Goal: Download file/media

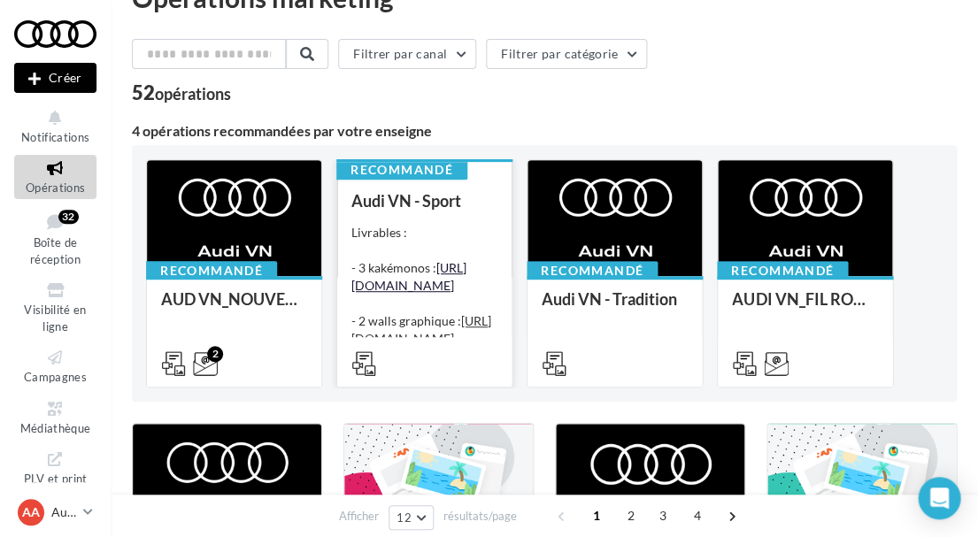
scroll to position [42, 0]
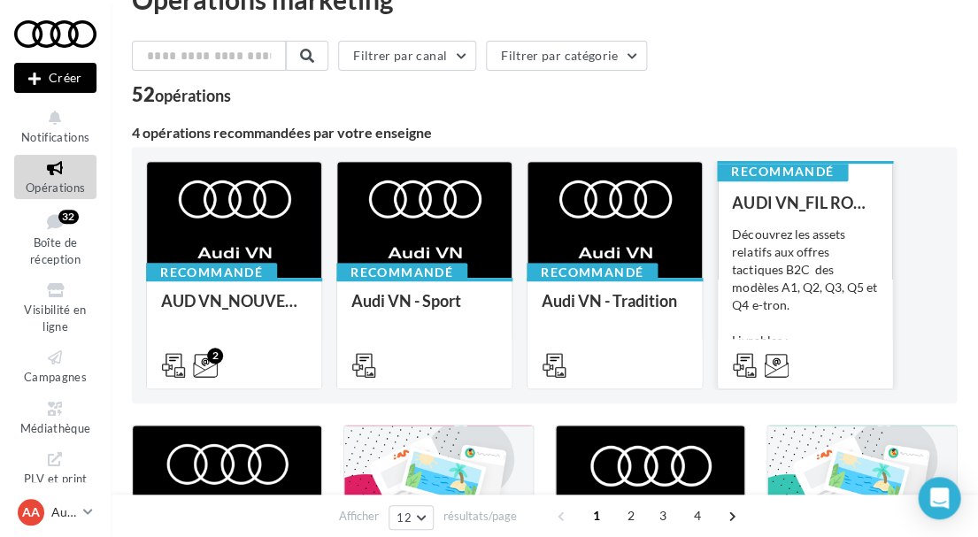
click at [744, 306] on div "Découvrez les assets relatifs aux offres tactiques B2C des modèles A1, Q2, Q3, …" at bounding box center [805, 314] width 146 height 177
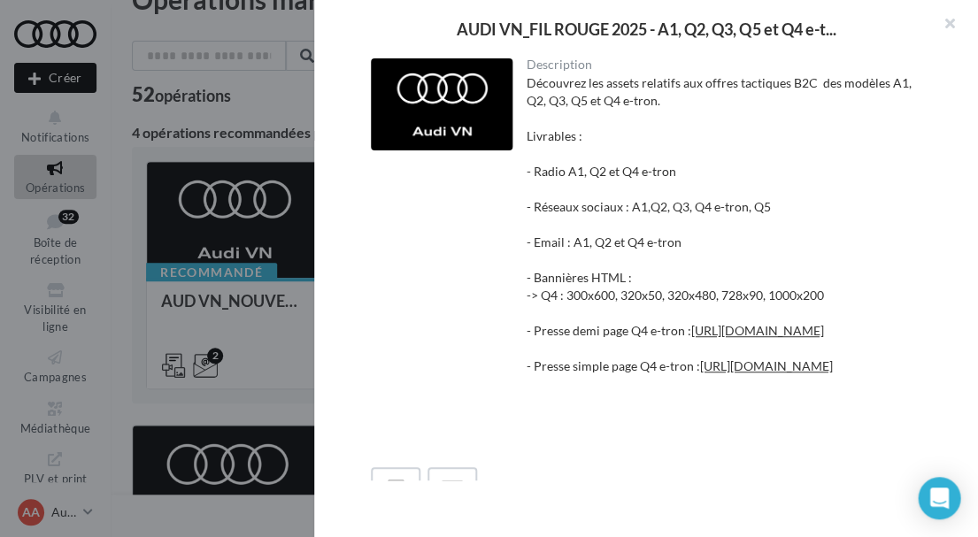
scroll to position [0, 0]
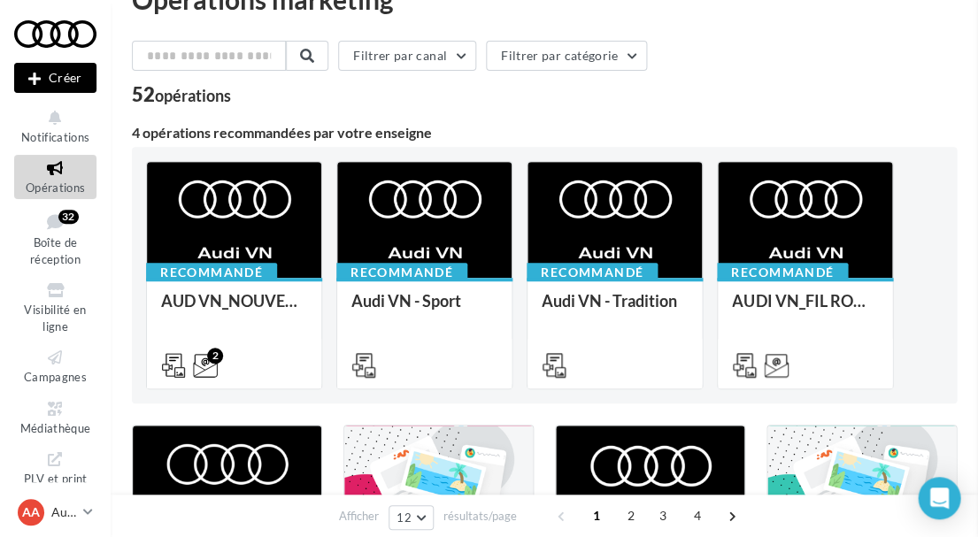
click at [65, 406] on icon at bounding box center [55, 409] width 72 height 20
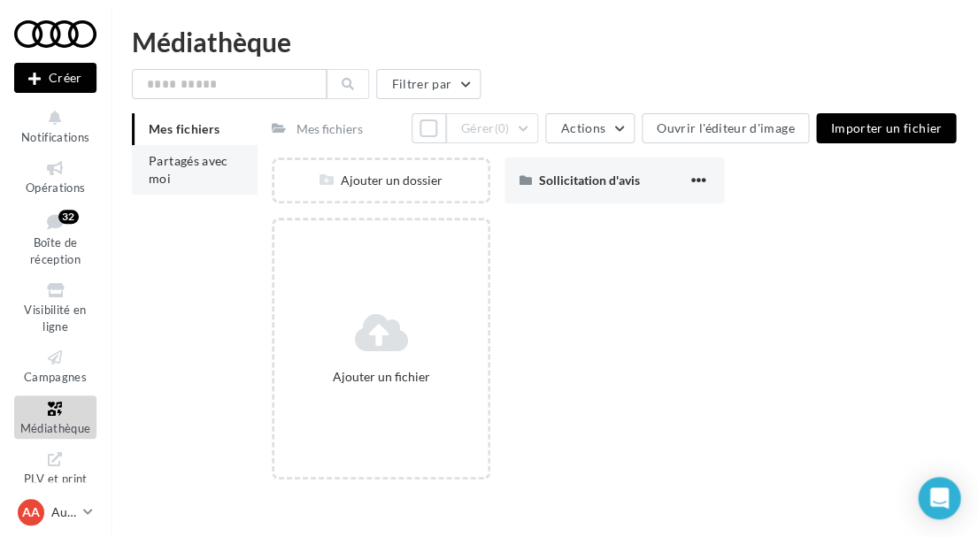
click at [188, 169] on li "Partagés avec moi" at bounding box center [195, 170] width 126 height 50
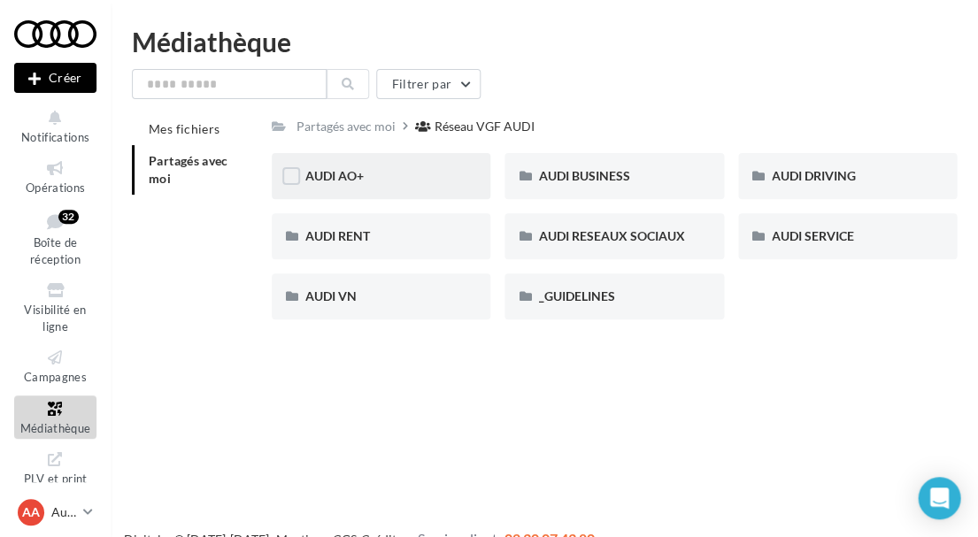
click at [430, 176] on div "AUDI AO+" at bounding box center [380, 176] width 151 height 18
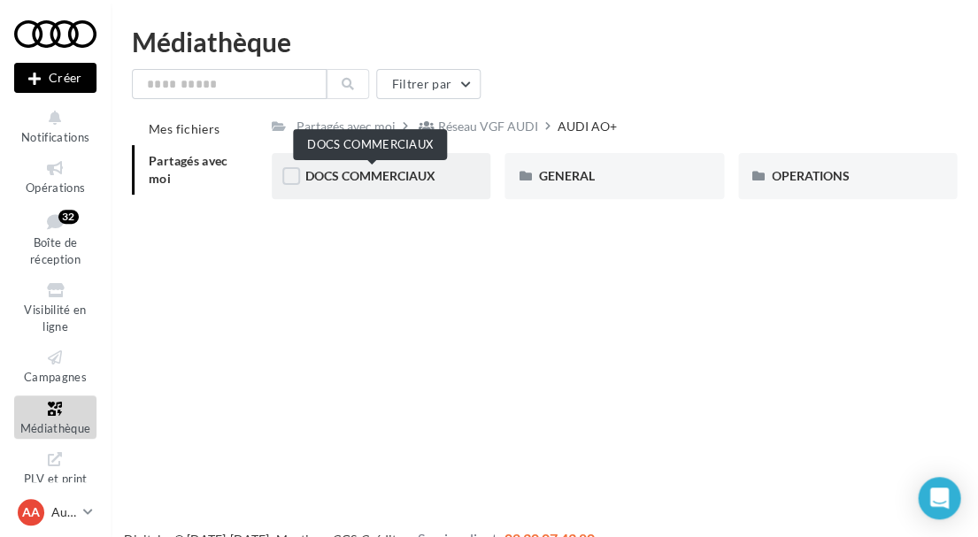
click at [374, 177] on span "DOCS COMMERCIAUX" at bounding box center [370, 175] width 130 height 15
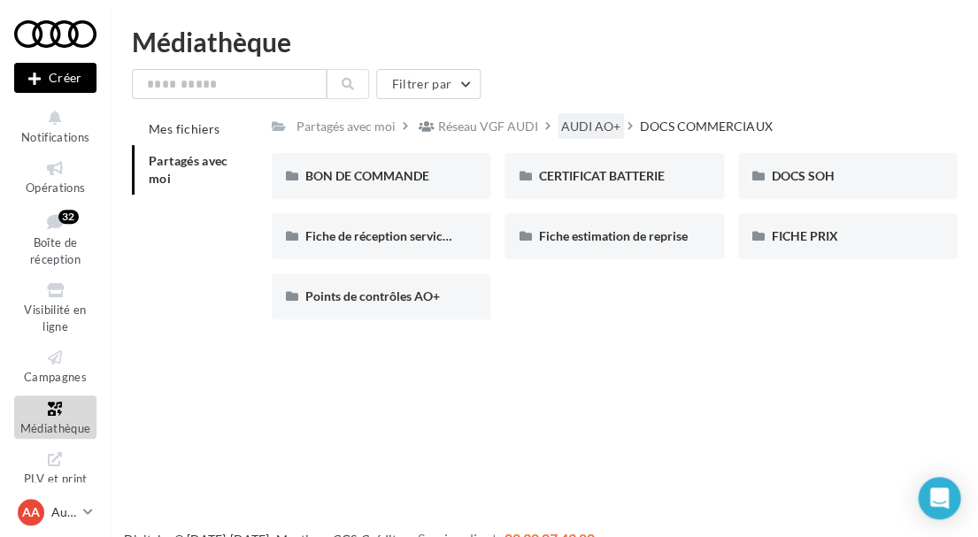
click at [589, 119] on div "AUDI AO+" at bounding box center [590, 127] width 59 height 18
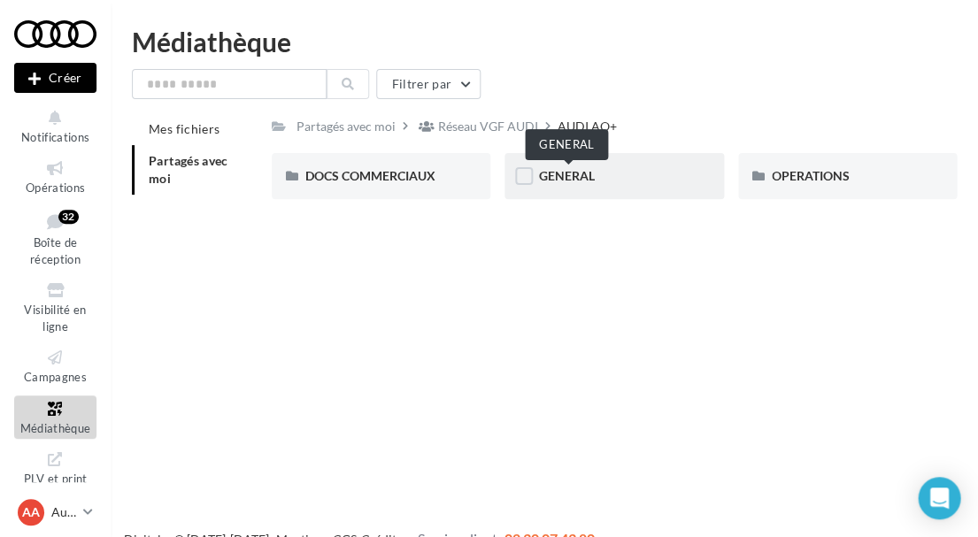
click at [550, 169] on span "GENERAL" at bounding box center [566, 175] width 56 height 15
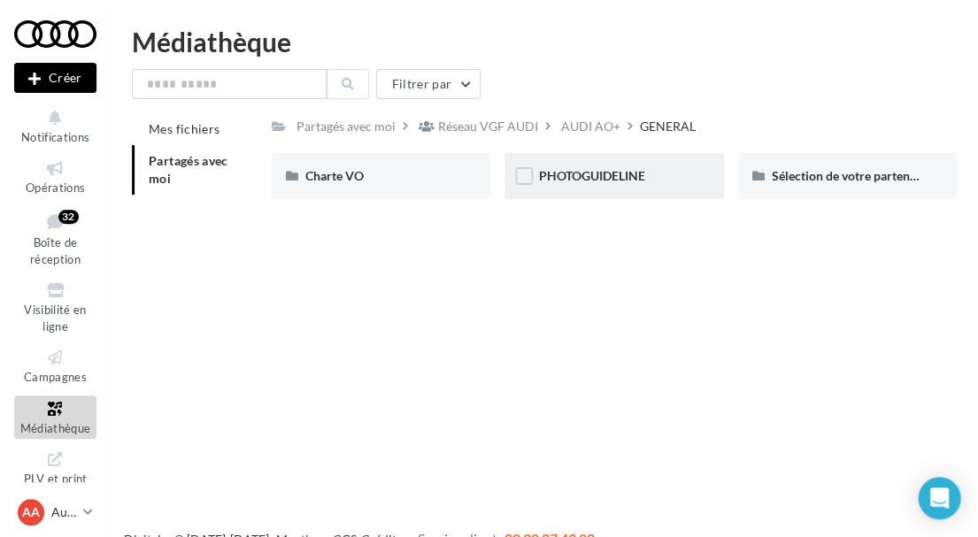
click at [627, 196] on div "PHOTOGUIDELINE" at bounding box center [613, 176] width 219 height 46
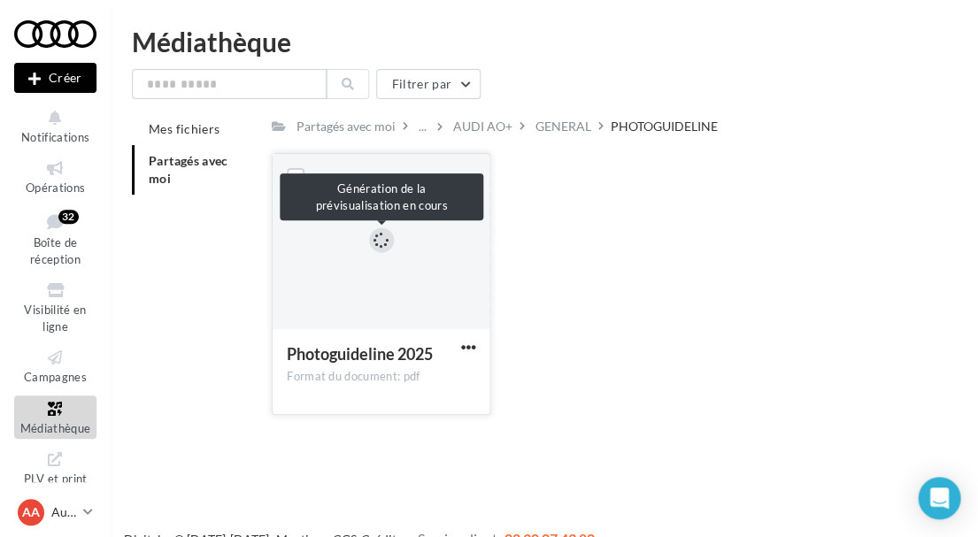
click at [372, 243] on div at bounding box center [381, 240] width 26 height 26
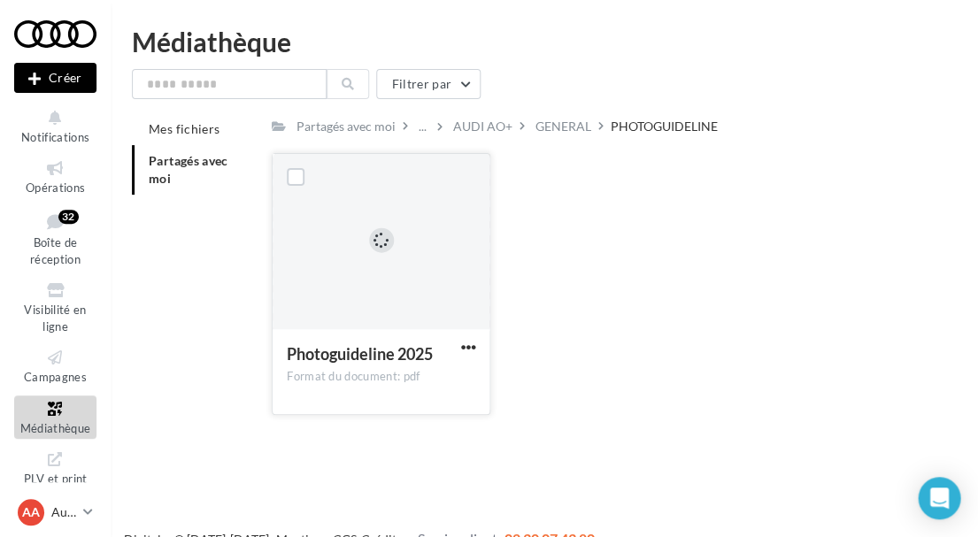
click at [478, 347] on button "button" at bounding box center [468, 349] width 22 height 18
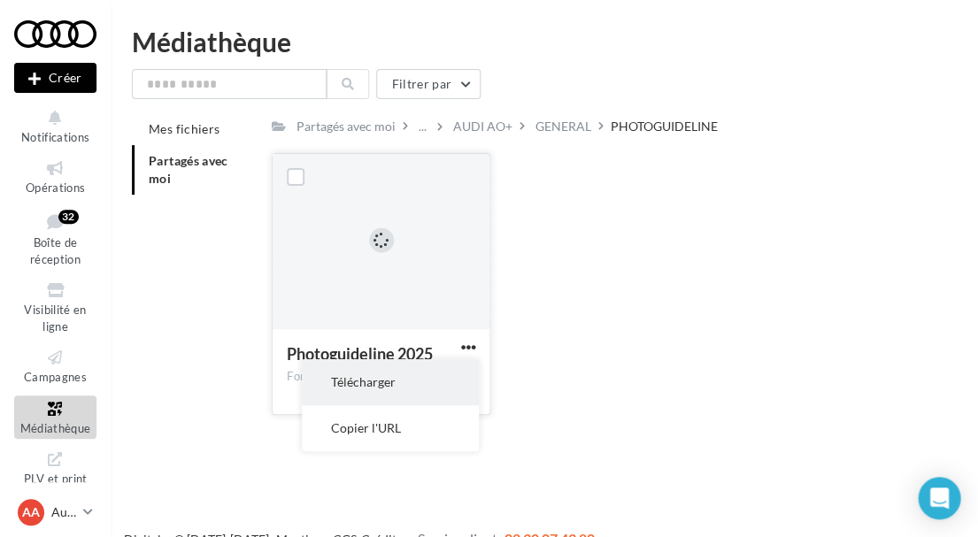
click at [392, 373] on button "Télécharger" at bounding box center [390, 382] width 177 height 46
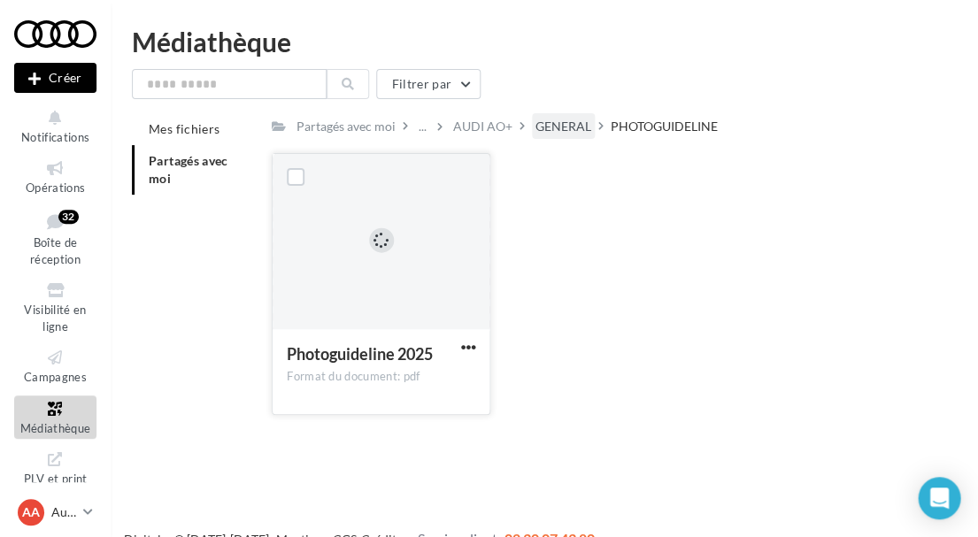
click at [554, 126] on div "GENERAL" at bounding box center [563, 127] width 56 height 18
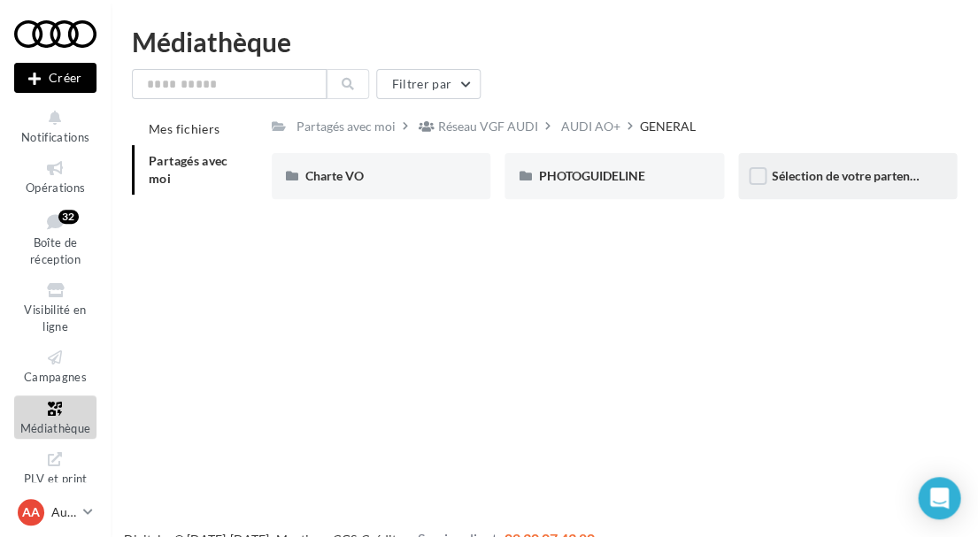
click at [813, 188] on div "Sélection de votre partenaire" at bounding box center [847, 176] width 219 height 46
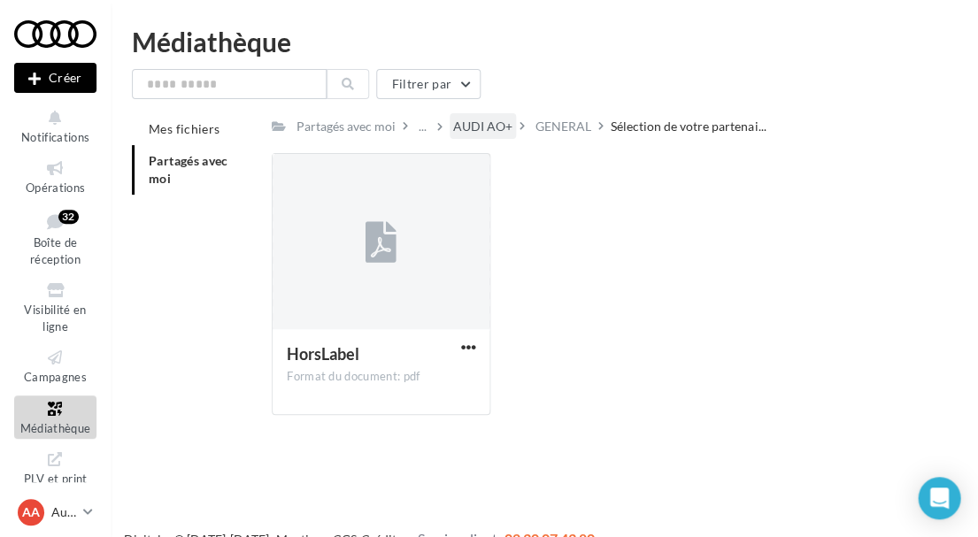
click at [474, 124] on div "AUDI AO+" at bounding box center [482, 127] width 59 height 18
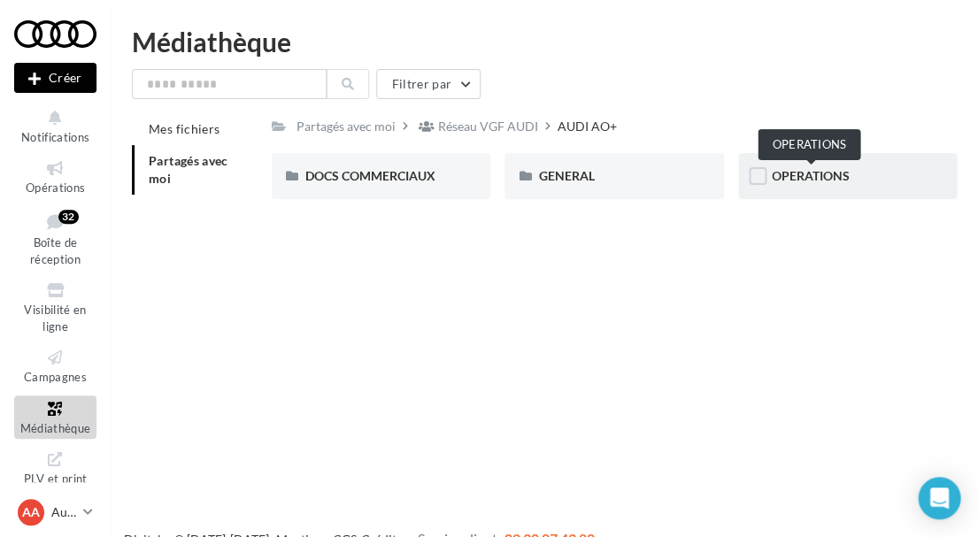
click at [785, 179] on span "OPERATIONS" at bounding box center [811, 175] width 78 height 15
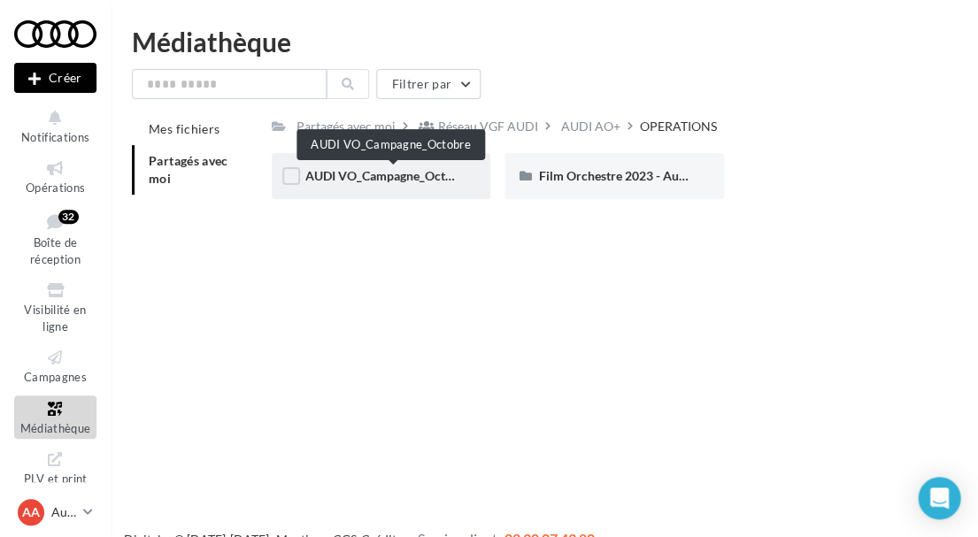
click at [400, 176] on span "AUDI VO_Campagne_Octobre" at bounding box center [387, 175] width 165 height 15
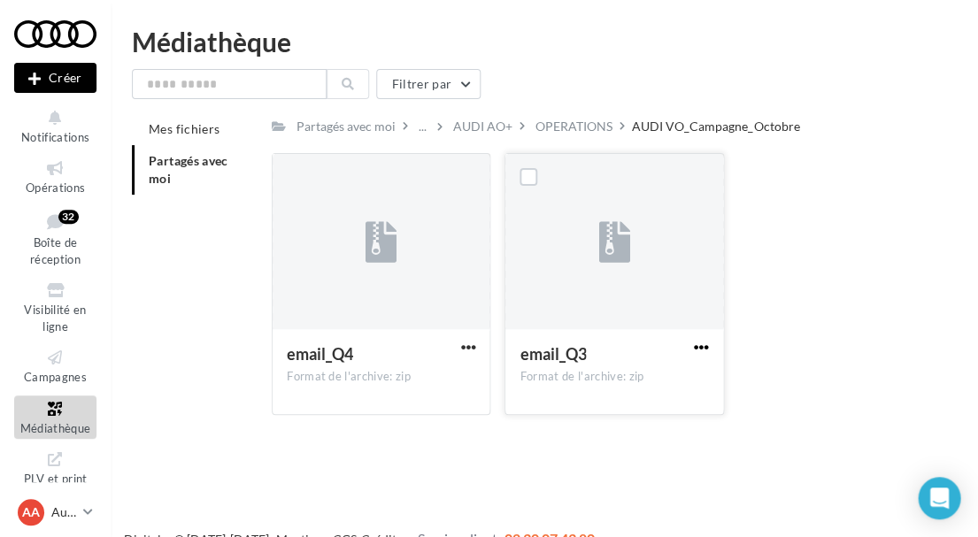
click at [704, 345] on span "button" at bounding box center [701, 347] width 15 height 15
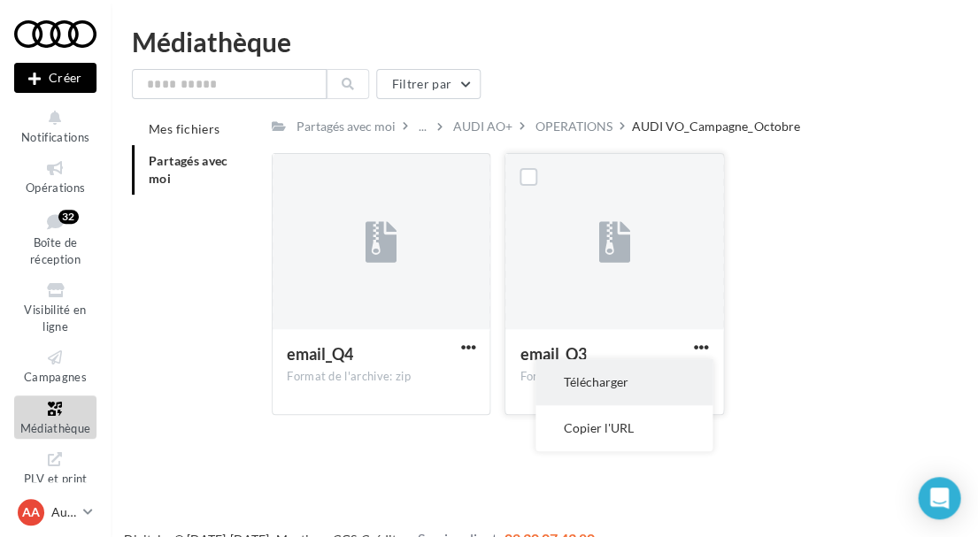
click at [626, 374] on button "Télécharger" at bounding box center [623, 382] width 177 height 46
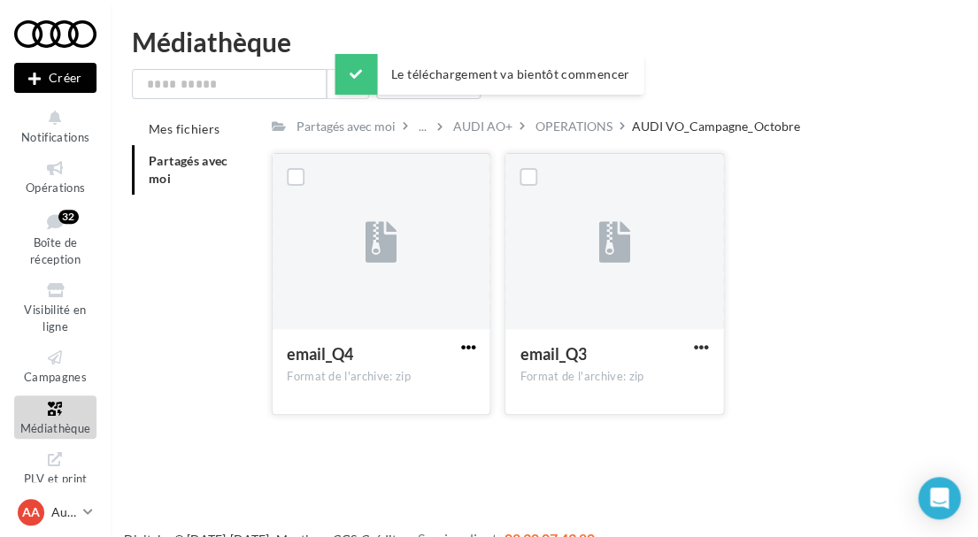
click at [469, 346] on span "button" at bounding box center [467, 347] width 15 height 15
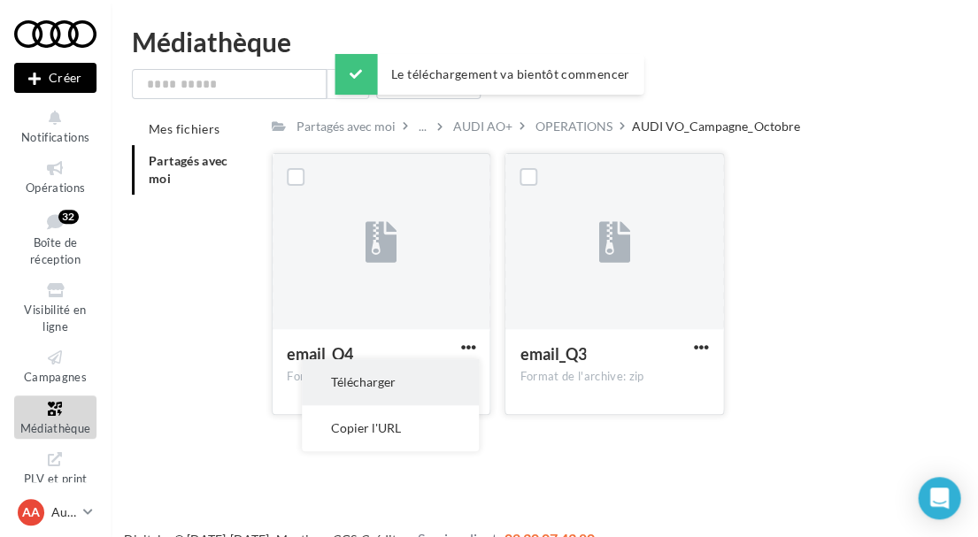
click at [406, 383] on button "Télécharger" at bounding box center [390, 382] width 177 height 46
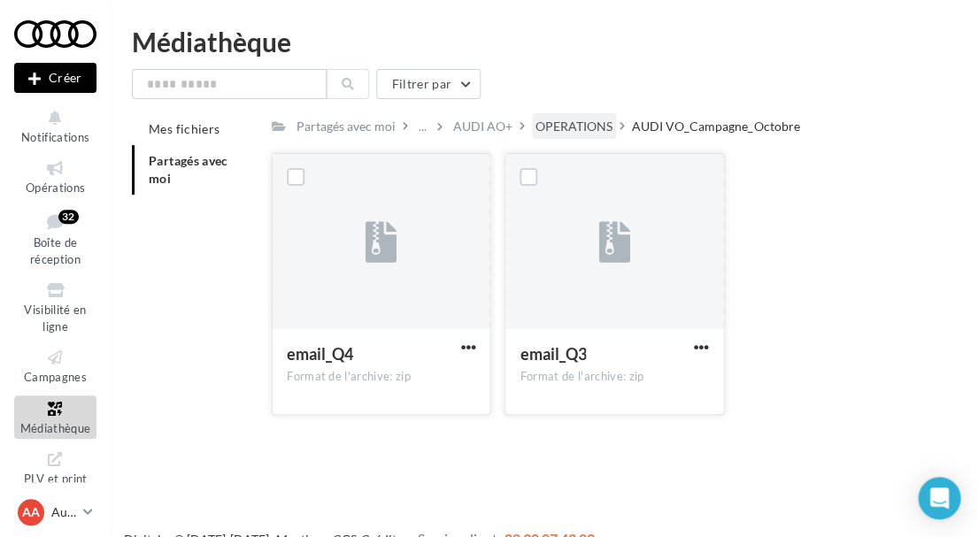
click at [575, 129] on div "OPERATIONS" at bounding box center [573, 127] width 77 height 18
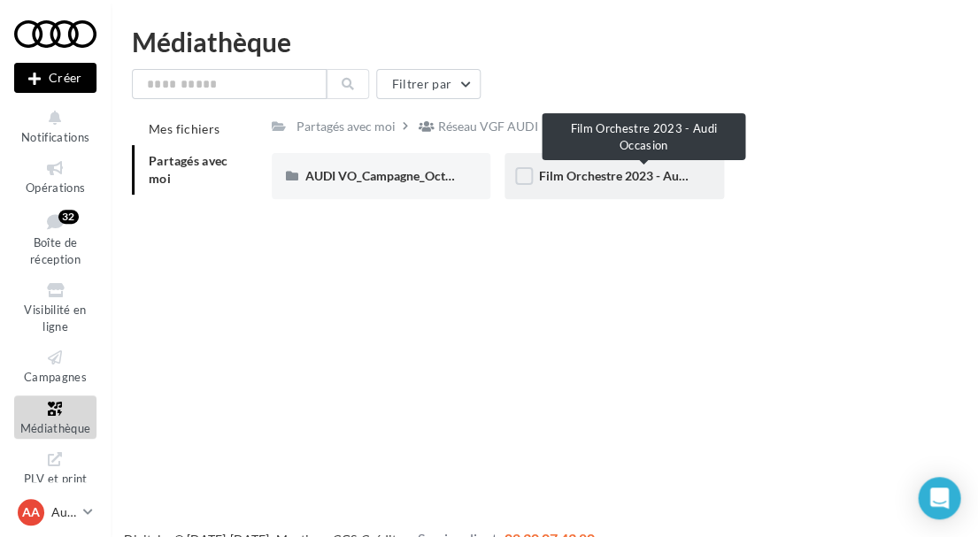
click at [630, 180] on span "Film Orchestre 2023 - Audi Occasion" at bounding box center [640, 175] width 204 height 15
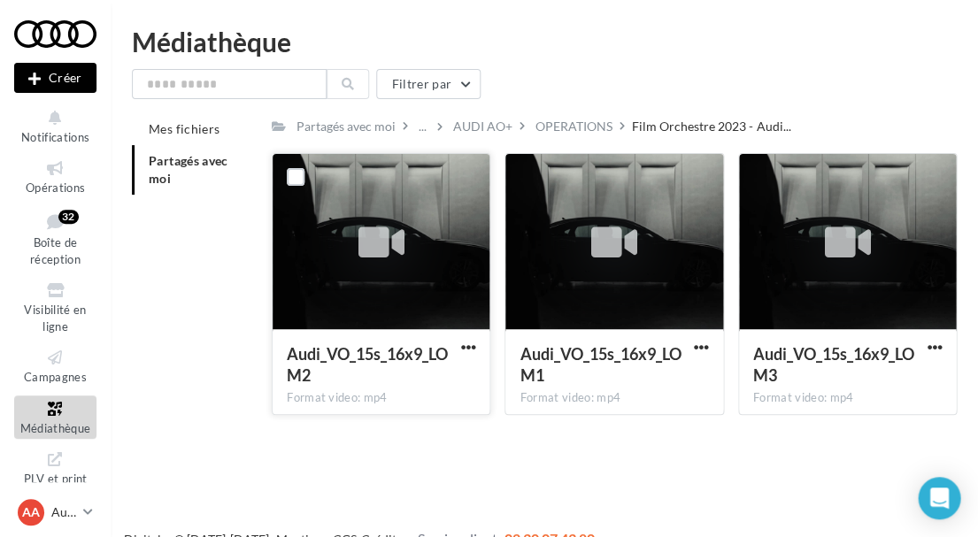
click at [377, 247] on icon at bounding box center [381, 243] width 46 height 41
click at [476, 351] on button "button" at bounding box center [468, 349] width 22 height 18
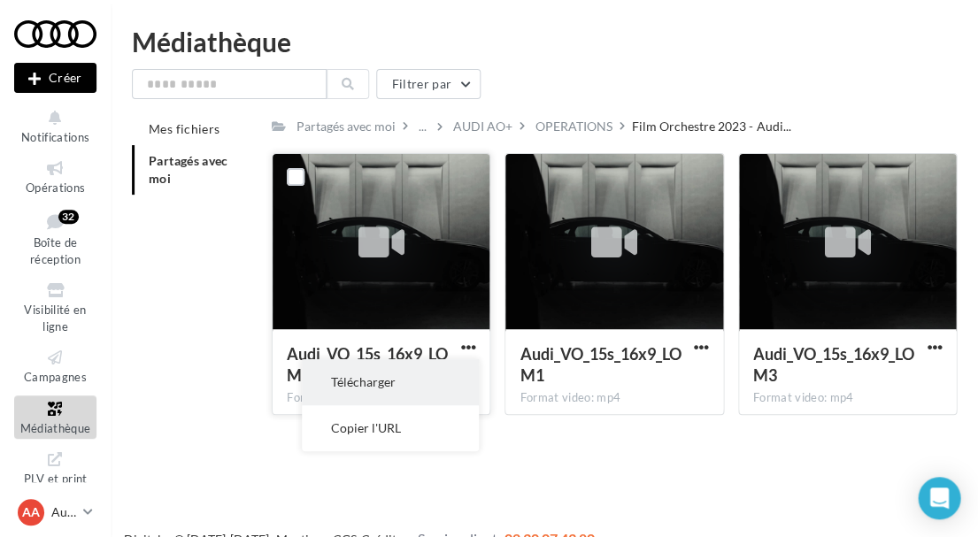
click at [409, 396] on button "Télécharger" at bounding box center [390, 382] width 177 height 46
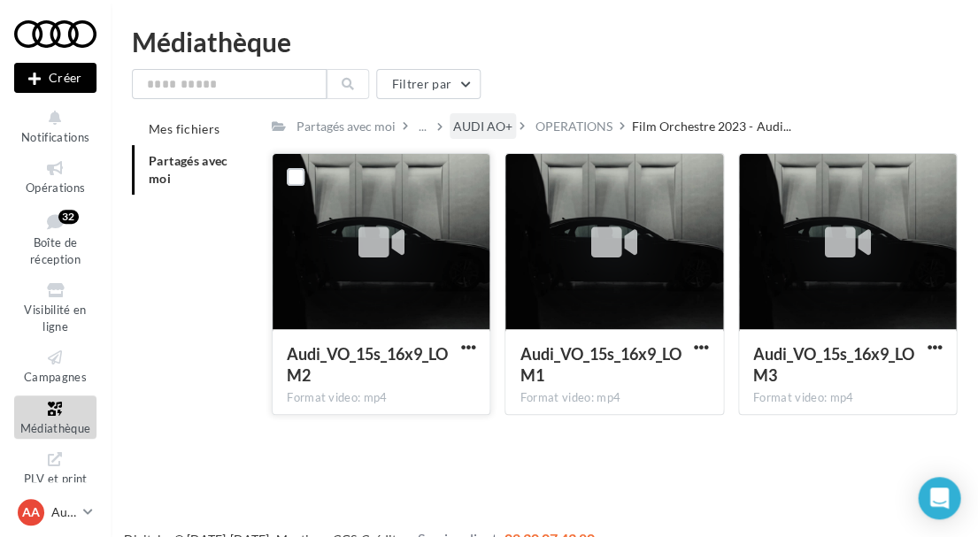
click at [479, 127] on div "AUDI AO+" at bounding box center [482, 127] width 59 height 18
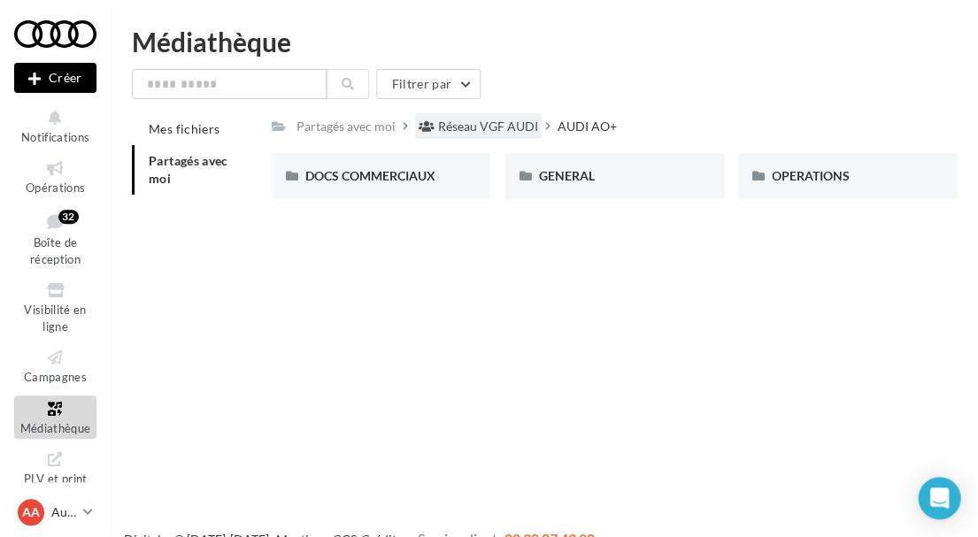
click at [465, 124] on div "Réseau VGF AUDI" at bounding box center [488, 127] width 100 height 18
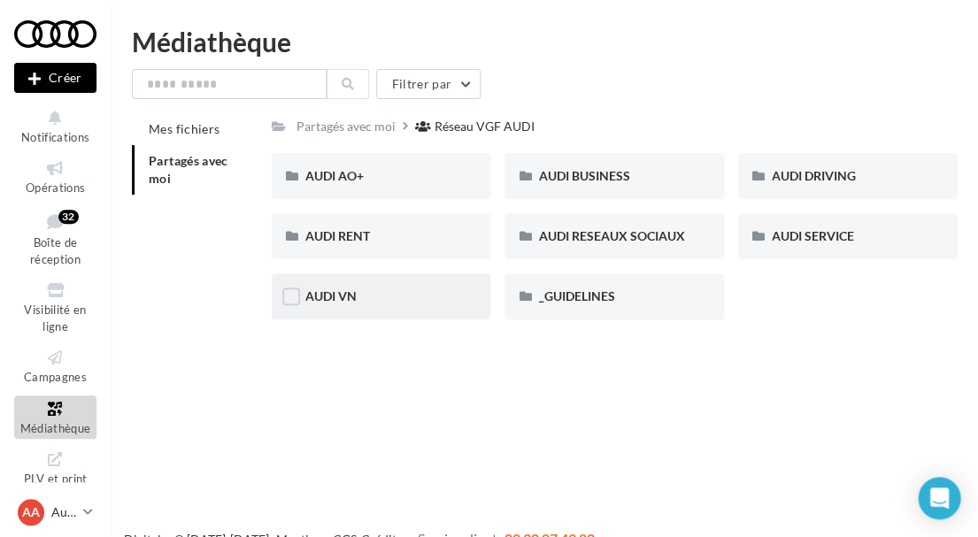
click at [426, 289] on div "AUDI VN" at bounding box center [380, 297] width 151 height 18
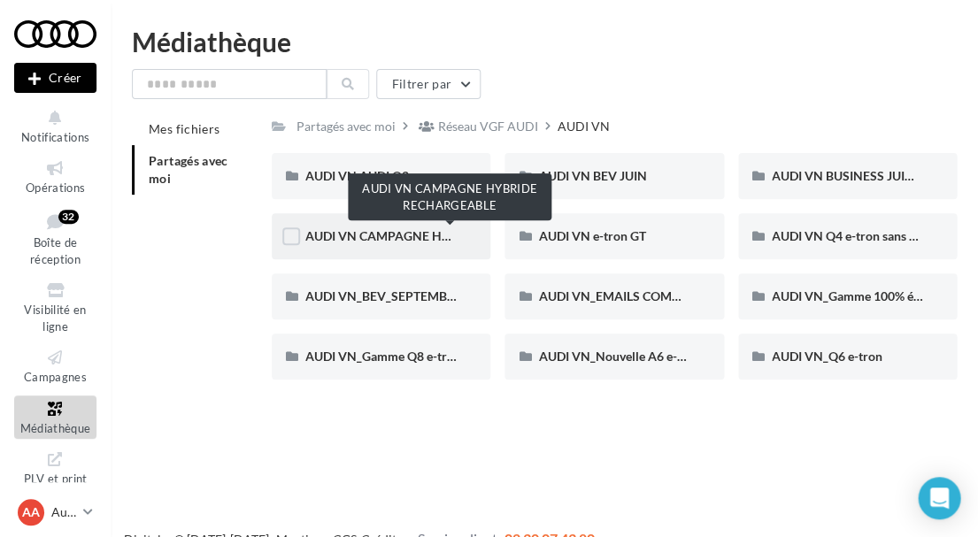
click at [416, 236] on span "AUDI VN CAMPAGNE HYBRIDE RECHARGEABLE" at bounding box center [444, 235] width 278 height 15
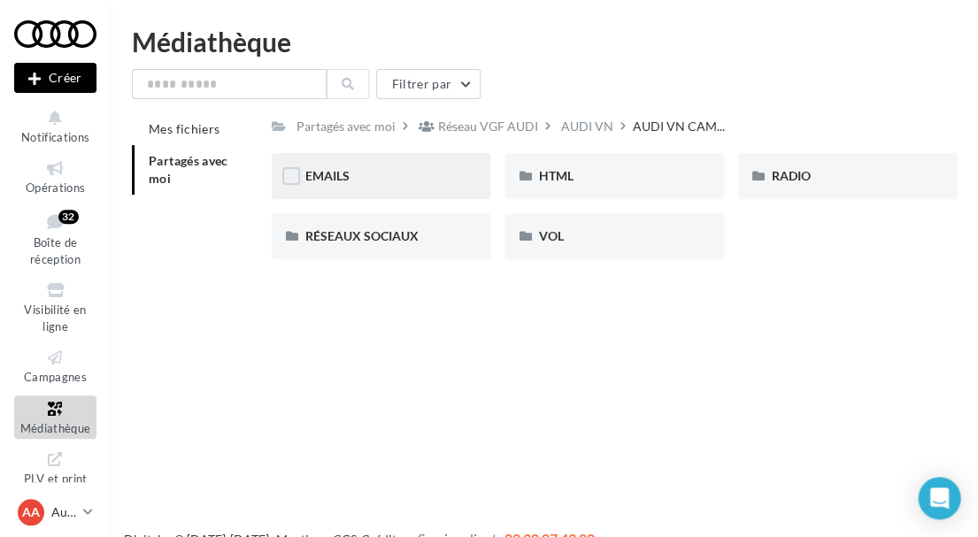
click at [417, 183] on div "EMAILS" at bounding box center [380, 176] width 151 height 18
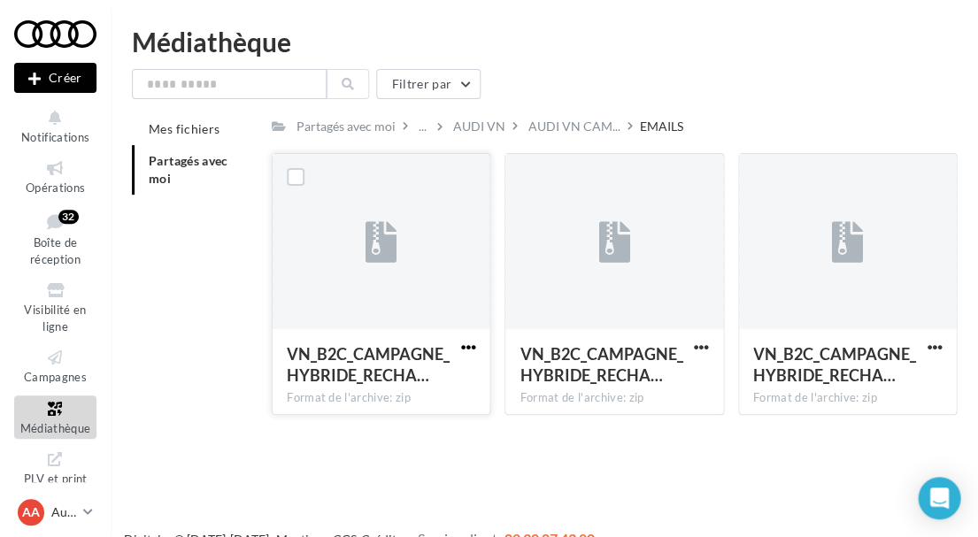
click at [473, 348] on span "button" at bounding box center [467, 347] width 15 height 15
click at [411, 368] on button "Télécharger" at bounding box center [390, 382] width 177 height 46
click at [690, 348] on button "button" at bounding box center [701, 349] width 22 height 18
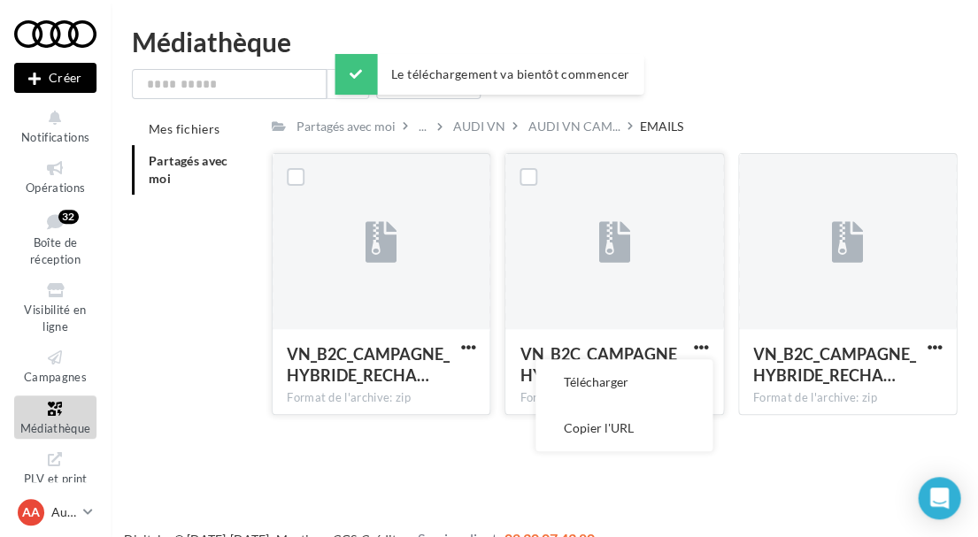
click at [679, 374] on button "Télécharger" at bounding box center [623, 382] width 177 height 46
click at [933, 343] on span "button" at bounding box center [934, 347] width 15 height 15
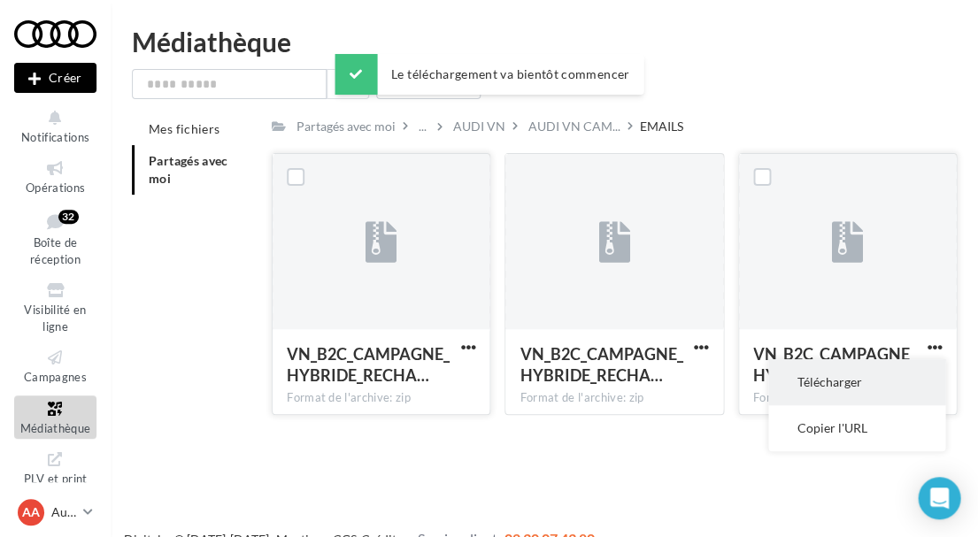
click at [840, 383] on button "Télécharger" at bounding box center [856, 382] width 177 height 46
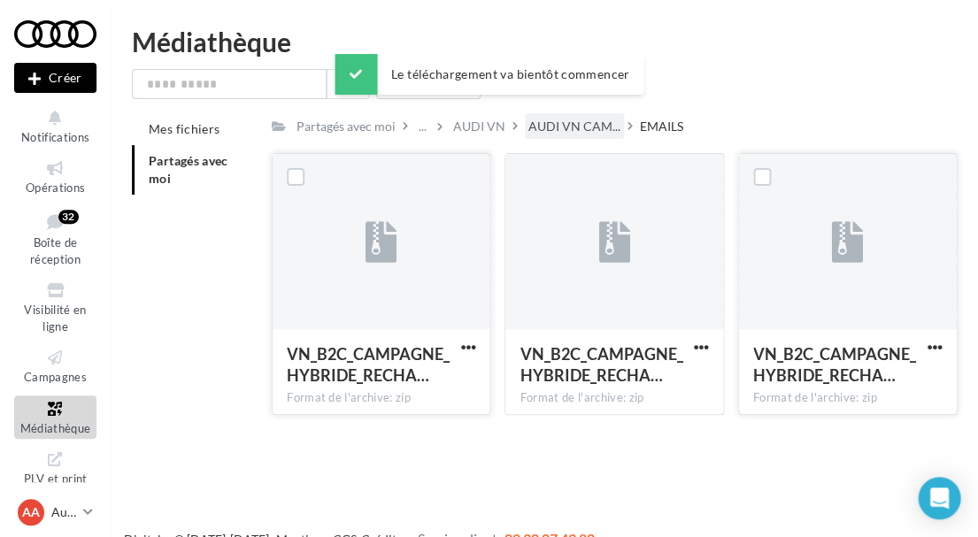
click at [558, 136] on div "AUDI VN CAM..." at bounding box center [574, 126] width 99 height 26
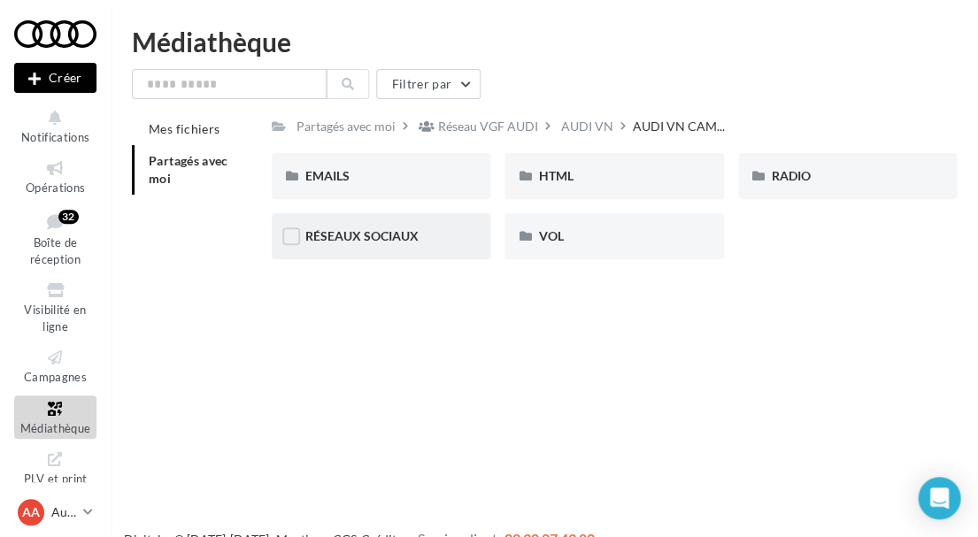
click at [423, 226] on div "RÉSEAUX SOCIAUX" at bounding box center [381, 236] width 219 height 46
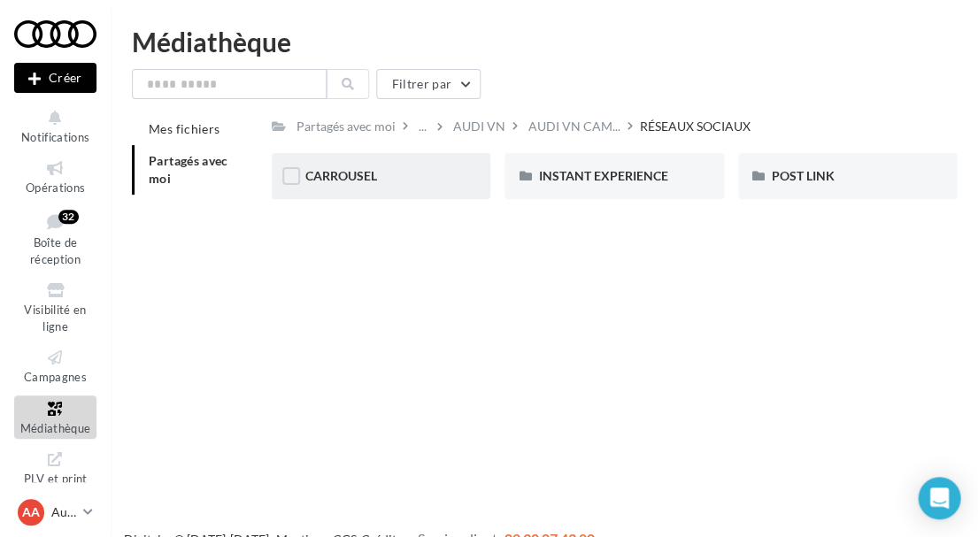
click at [432, 176] on div "CARROUSEL" at bounding box center [380, 176] width 151 height 18
click at [655, 196] on div "Q3 e-hybrid" at bounding box center [613, 176] width 219 height 46
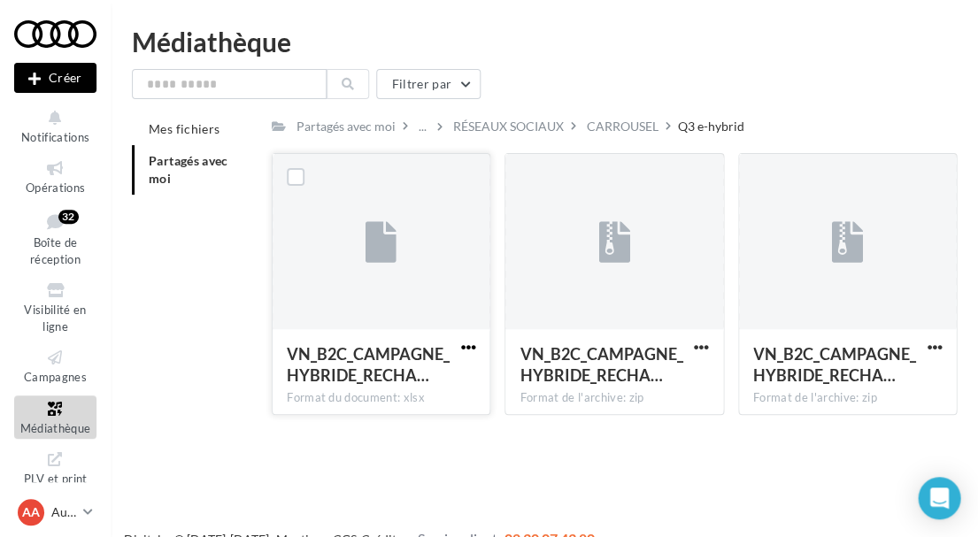
click at [462, 340] on span "button" at bounding box center [467, 347] width 15 height 15
click at [410, 375] on button "Télécharger" at bounding box center [390, 382] width 177 height 46
click at [696, 348] on span "button" at bounding box center [701, 347] width 15 height 15
click at [634, 373] on button "Télécharger" at bounding box center [623, 382] width 177 height 46
click at [627, 129] on div "CARROUSEL" at bounding box center [623, 127] width 72 height 18
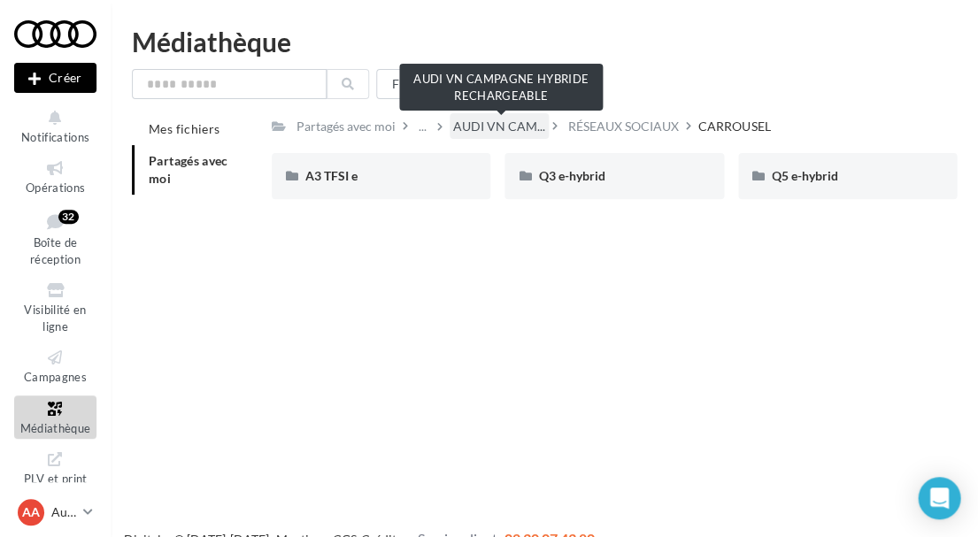
click at [511, 127] on span "AUDI VN CAM..." at bounding box center [499, 127] width 92 height 18
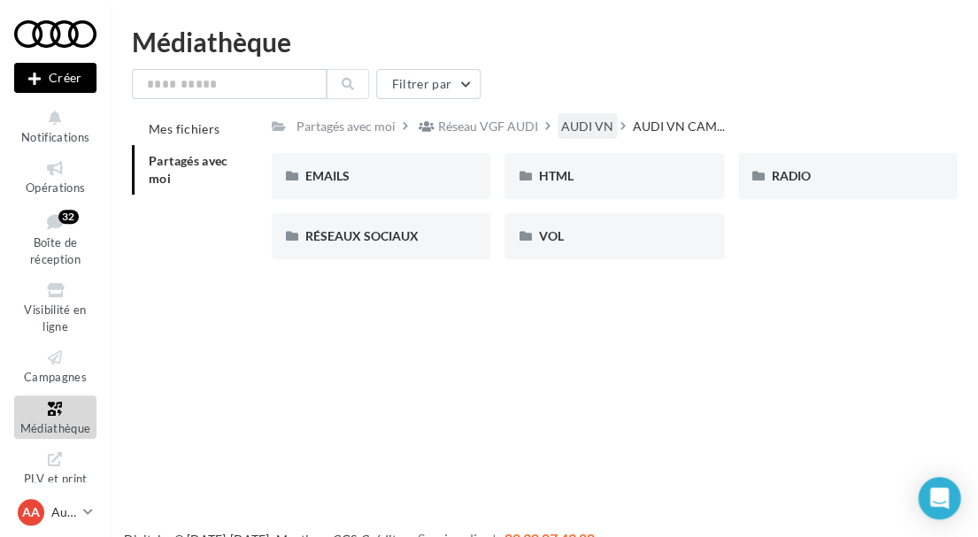
click at [596, 129] on div "AUDI VN" at bounding box center [587, 127] width 52 height 18
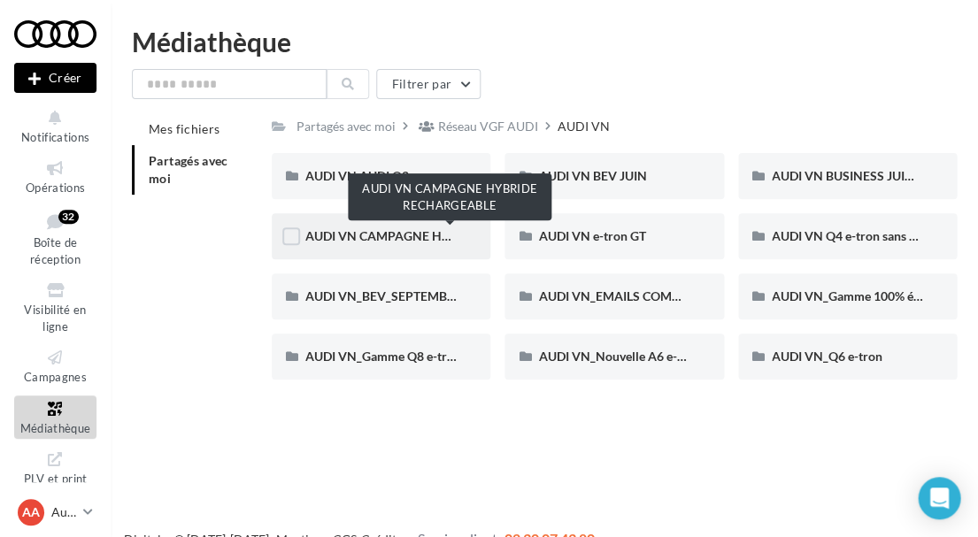
click at [407, 239] on span "AUDI VN CAMPAGNE HYBRIDE RECHARGEABLE" at bounding box center [444, 235] width 278 height 15
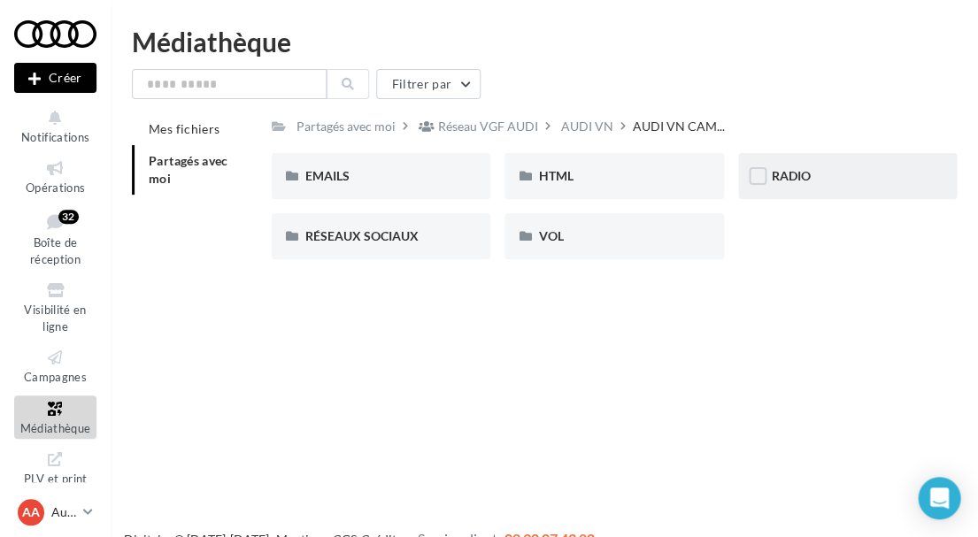
click at [809, 186] on div "RADIO" at bounding box center [847, 176] width 219 height 46
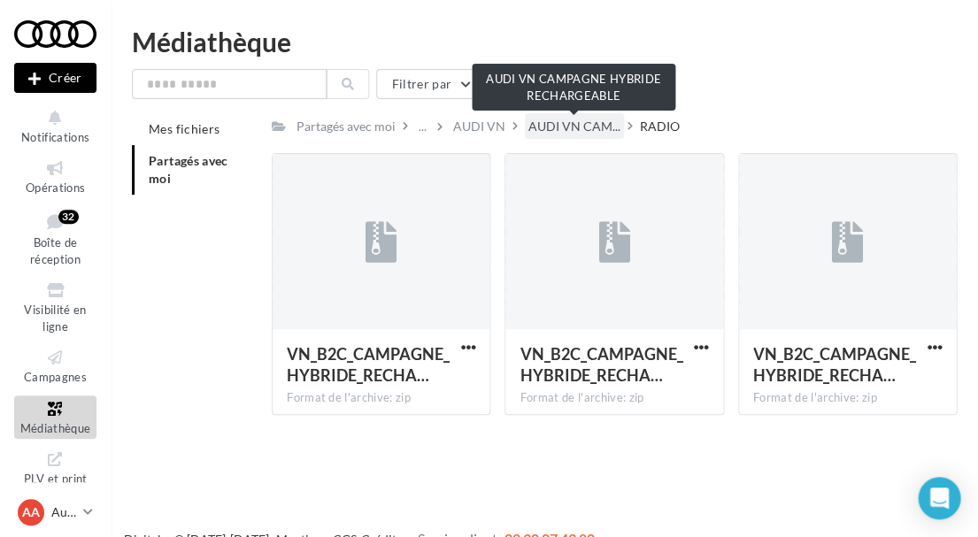
click at [578, 122] on span "AUDI VN CAM..." at bounding box center [574, 127] width 92 height 18
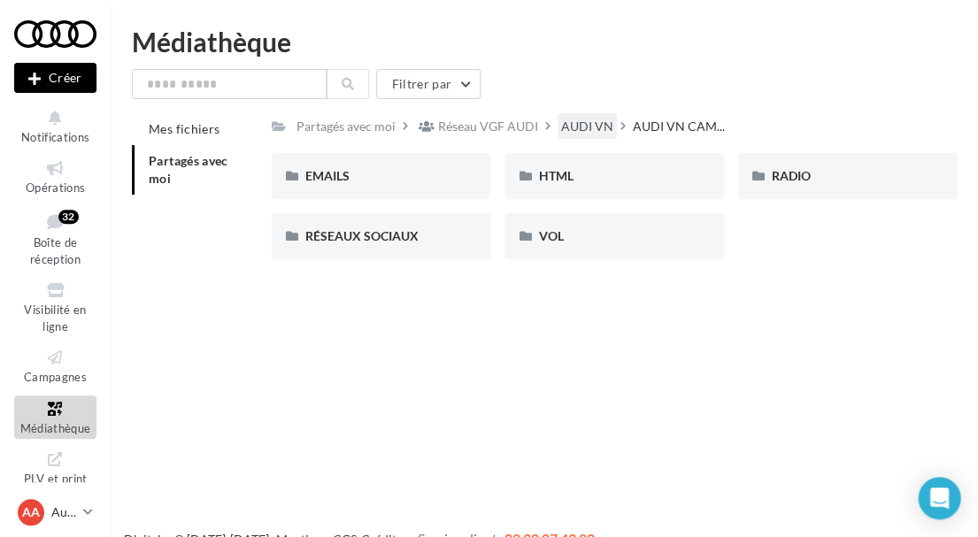
click at [583, 130] on div "AUDI VN" at bounding box center [587, 127] width 52 height 18
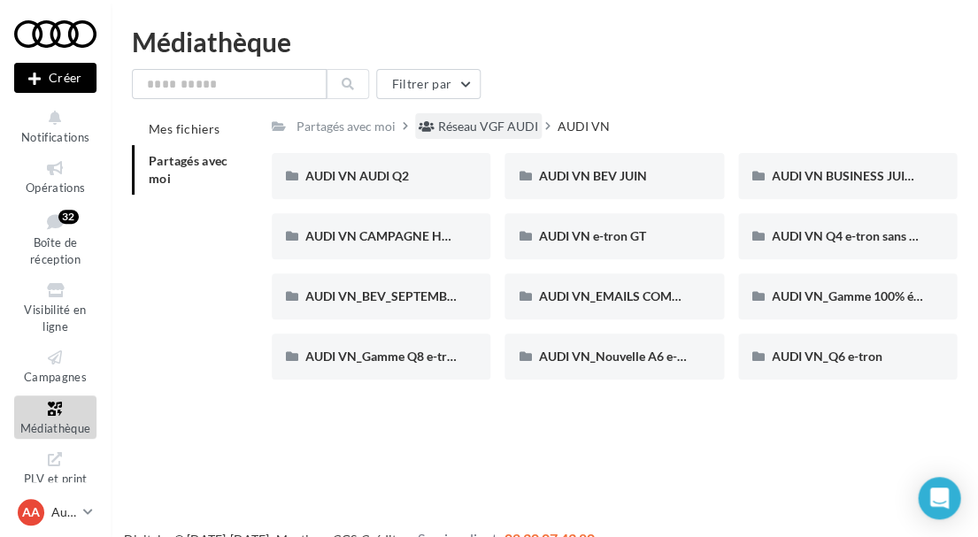
click at [481, 135] on div "Réseau VGF AUDI" at bounding box center [478, 126] width 127 height 26
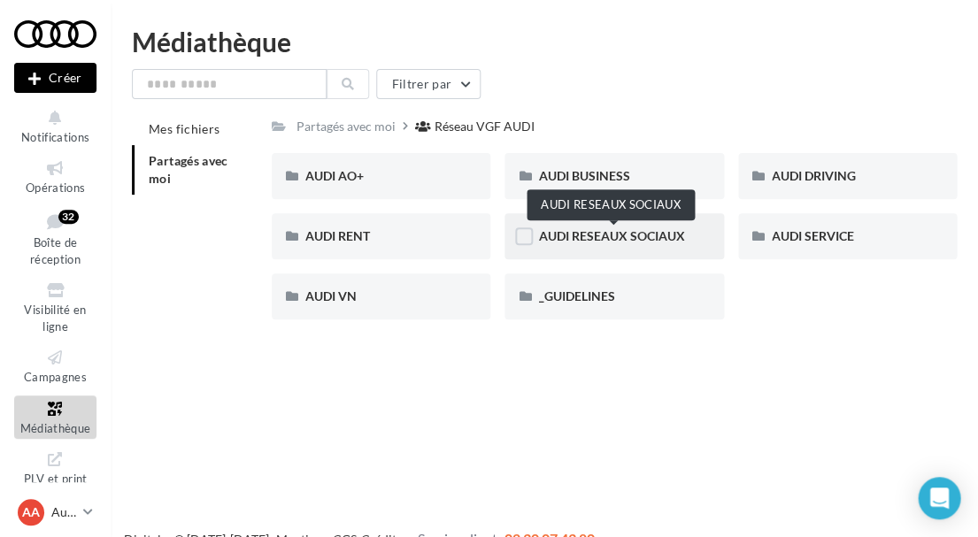
click at [585, 241] on span "AUDI RESEAUX SOCIAUX" at bounding box center [611, 235] width 146 height 15
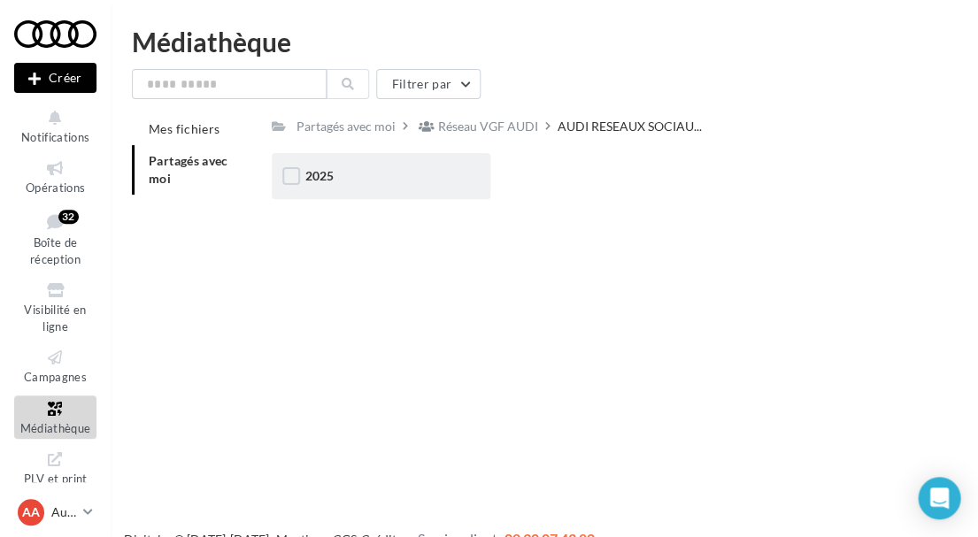
click at [377, 187] on div "2025" at bounding box center [381, 176] width 219 height 46
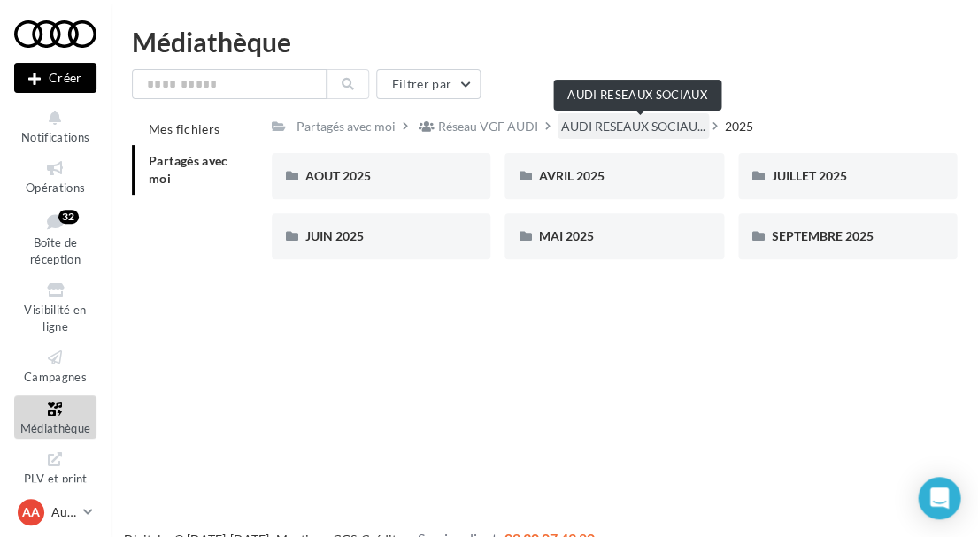
click at [619, 119] on span "AUDI RESEAUX SOCIAU..." at bounding box center [633, 127] width 144 height 18
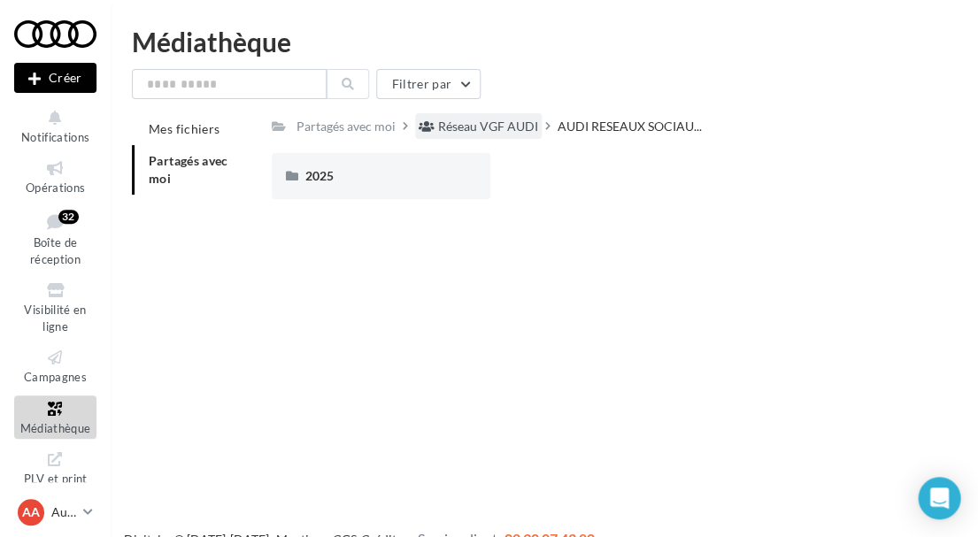
click at [466, 124] on div "Réseau VGF AUDI" at bounding box center [488, 127] width 100 height 18
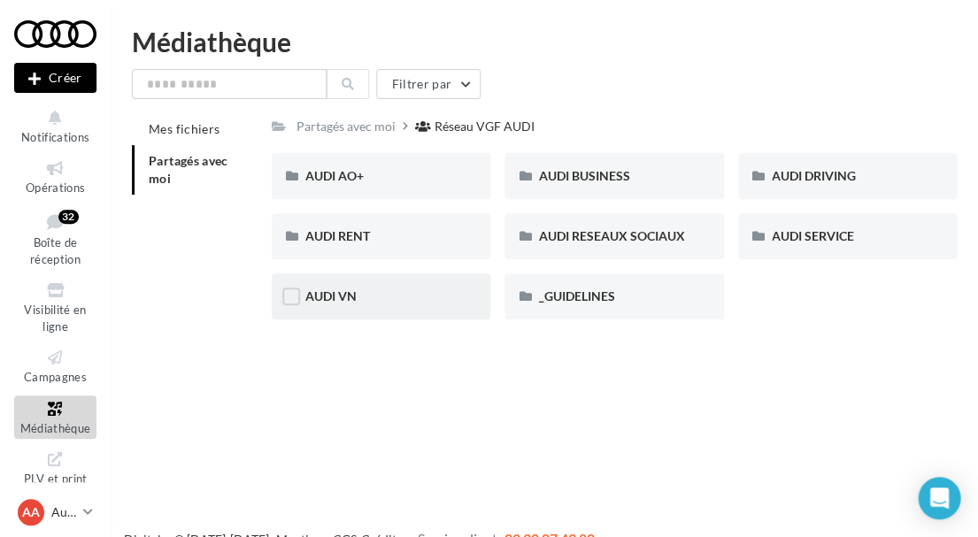
click at [370, 286] on div "AUDI VN" at bounding box center [381, 296] width 219 height 46
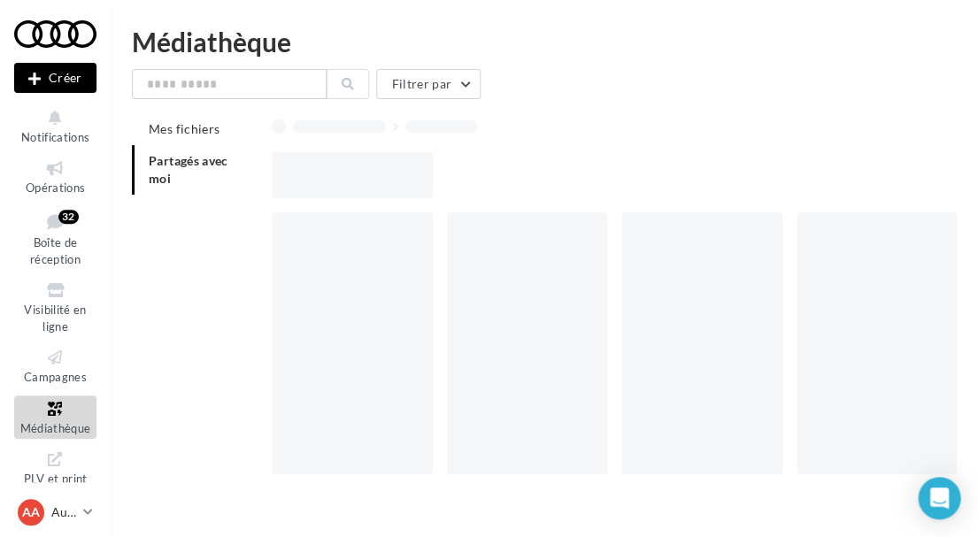
click at [370, 286] on div at bounding box center [352, 343] width 161 height 262
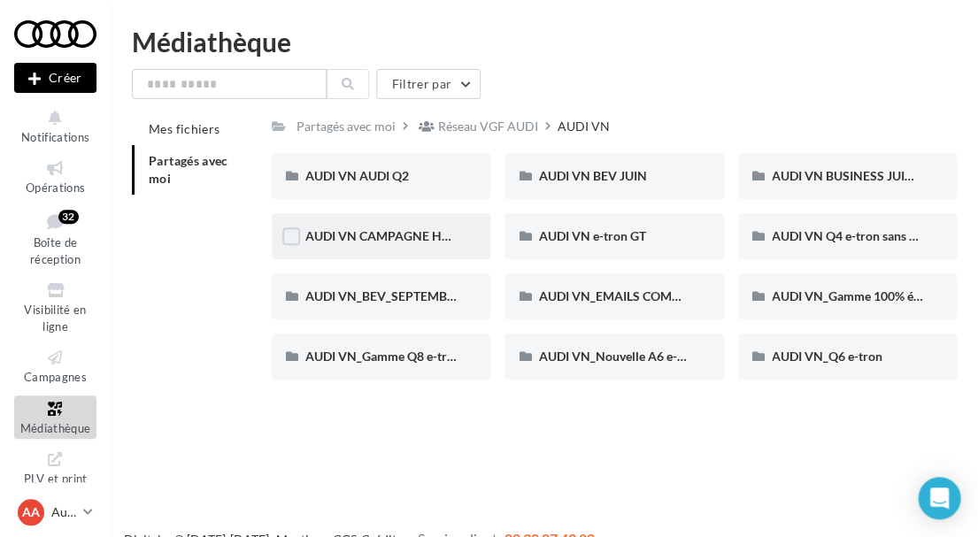
click at [399, 226] on div "AUDI VN CAMPAGNE HYBRIDE RECHARGEABLE" at bounding box center [381, 236] width 219 height 46
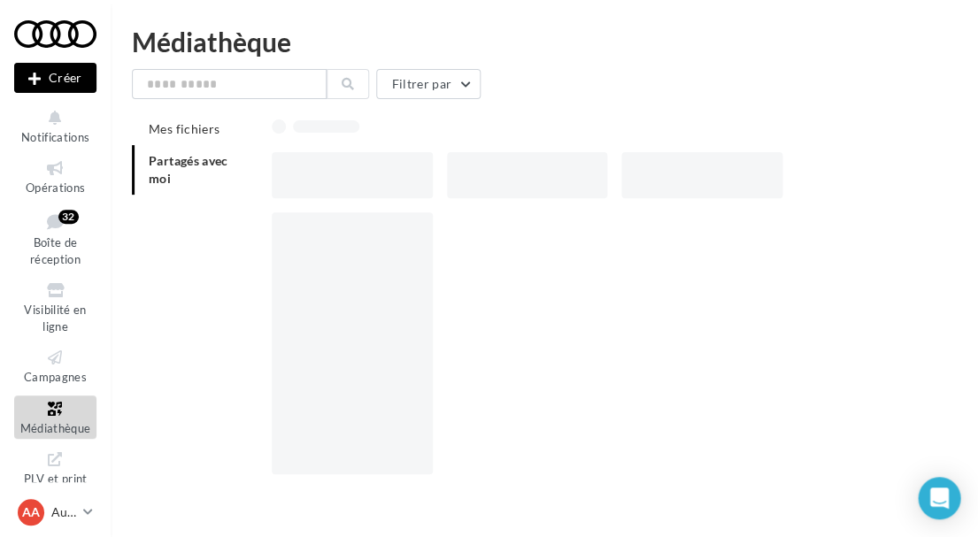
click at [399, 226] on div at bounding box center [352, 343] width 161 height 262
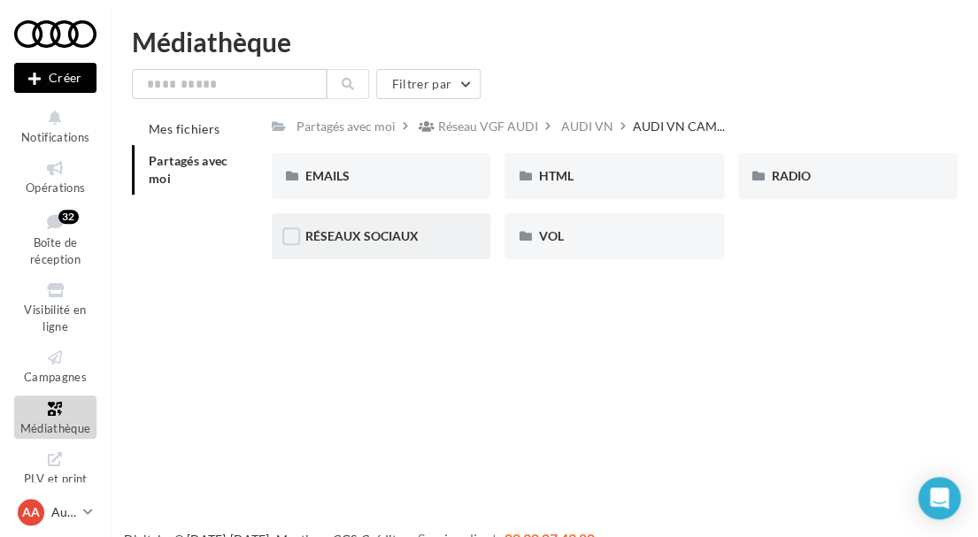
click at [426, 242] on div "RÉSEAUX SOCIAUX" at bounding box center [380, 236] width 151 height 18
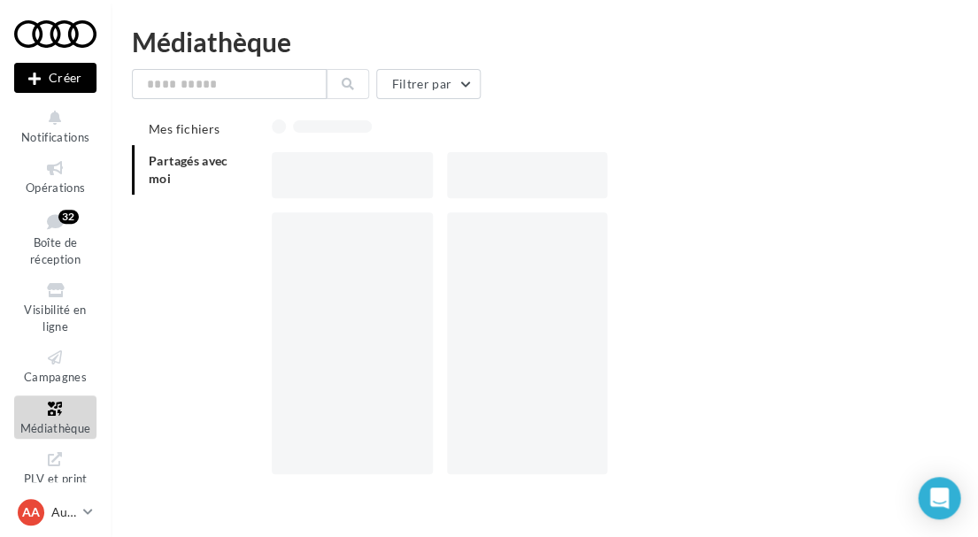
click at [426, 242] on div at bounding box center [352, 343] width 161 height 262
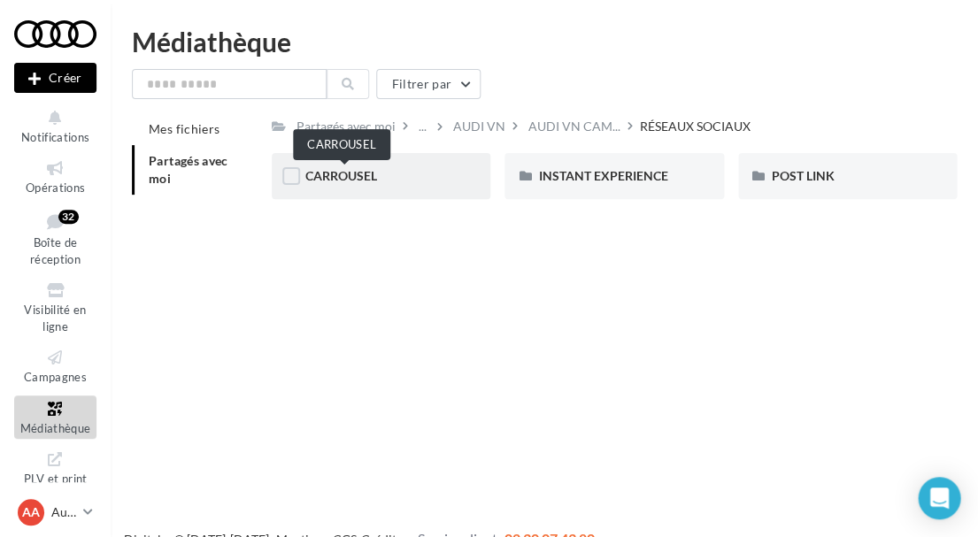
click at [359, 168] on span "CARROUSEL" at bounding box center [341, 175] width 72 height 15
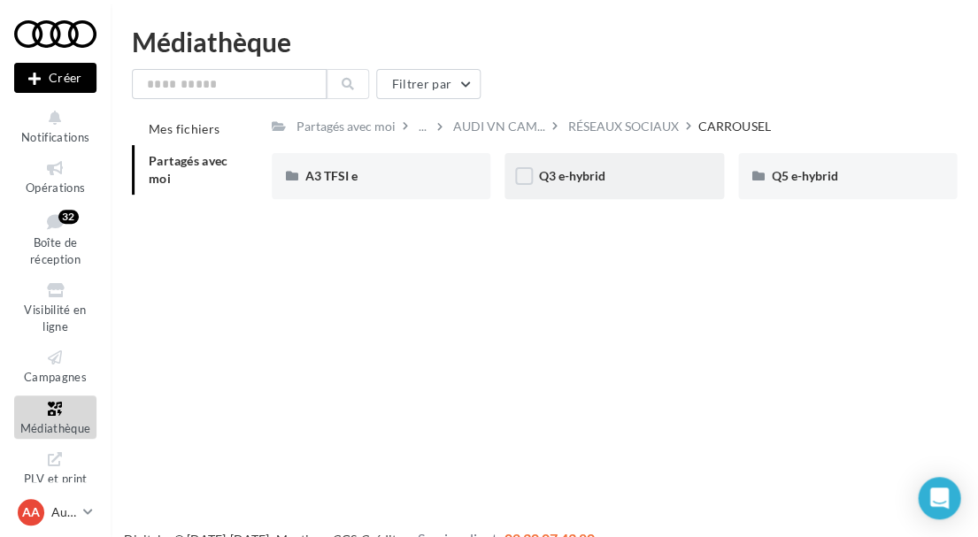
click at [615, 181] on div "Q3 e-hybrid" at bounding box center [613, 176] width 151 height 18
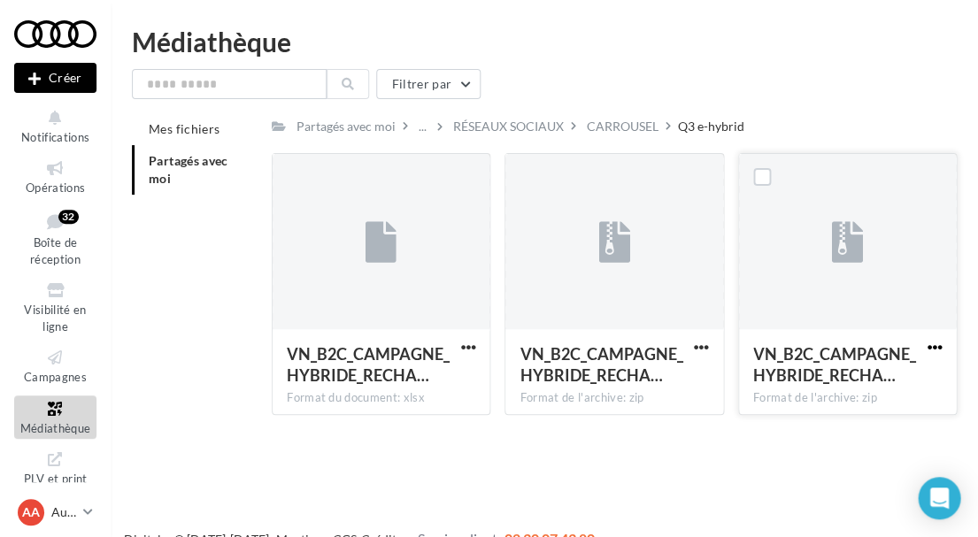
click at [932, 340] on span "button" at bounding box center [934, 347] width 15 height 15
click at [857, 380] on button "Télécharger" at bounding box center [856, 382] width 177 height 46
click at [541, 127] on div "RÉSEAUX SOCIAUX" at bounding box center [508, 127] width 111 height 18
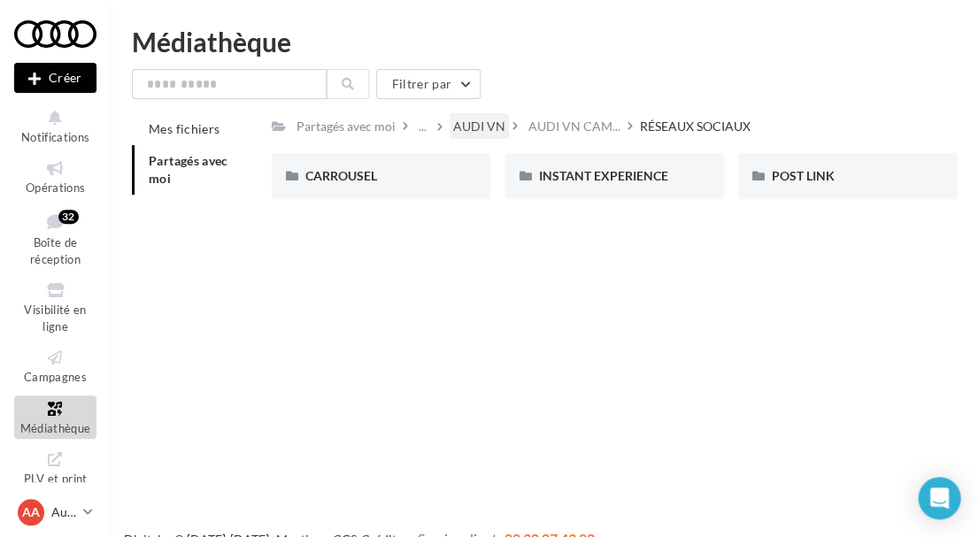
click at [464, 125] on div "AUDI VN" at bounding box center [479, 127] width 52 height 18
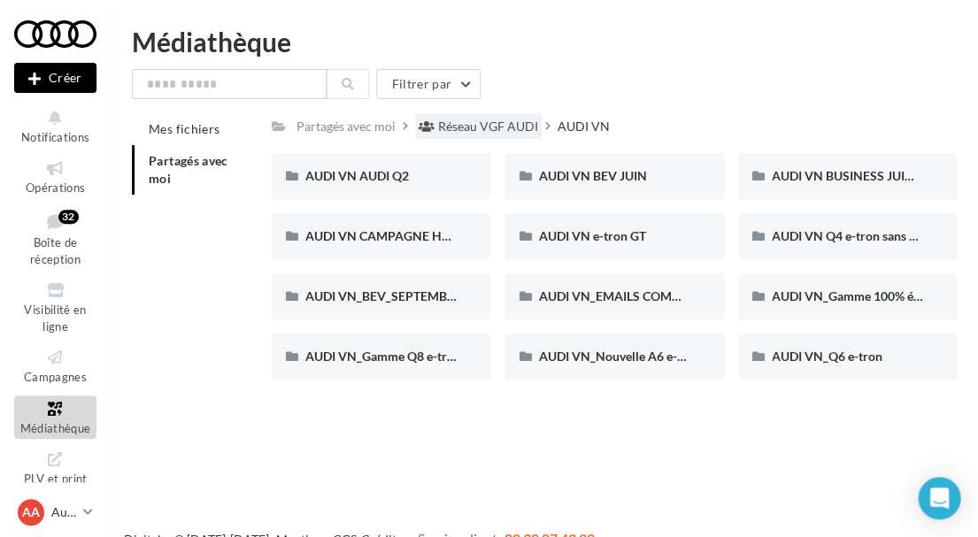
click at [465, 129] on div "Réseau VGF AUDI" at bounding box center [488, 127] width 100 height 18
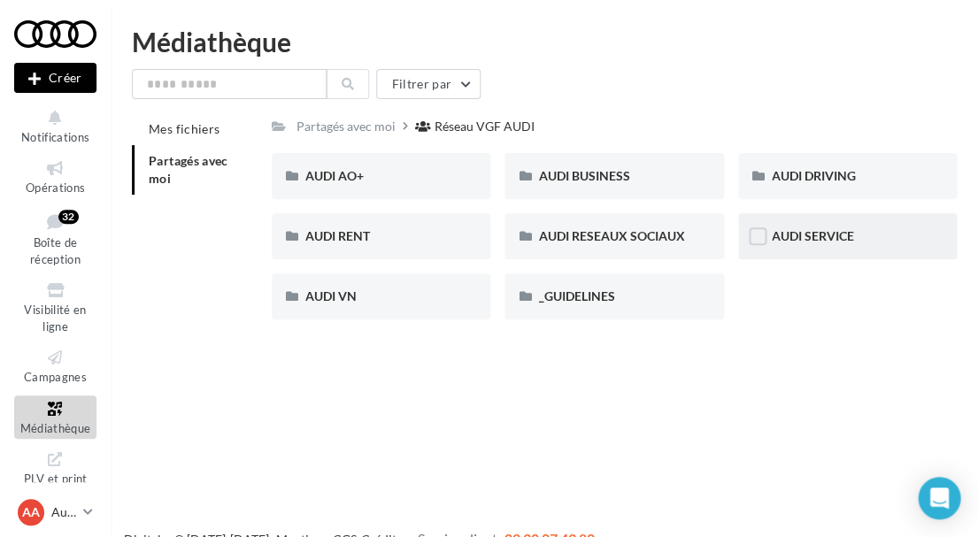
click at [867, 225] on div "AUDI SERVICE" at bounding box center [847, 236] width 219 height 46
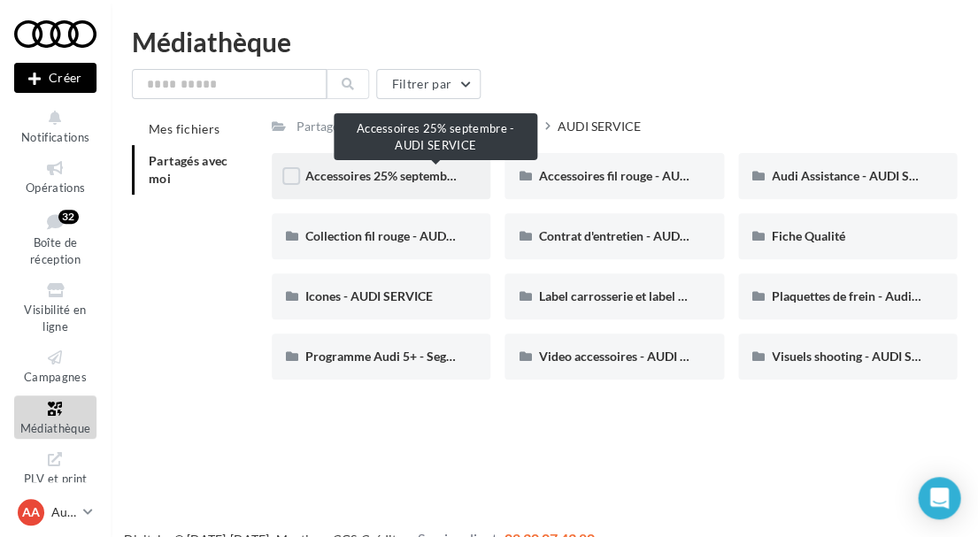
click at [400, 175] on span "Accessoires 25% septembre - AUDI SERVICE" at bounding box center [427, 175] width 245 height 15
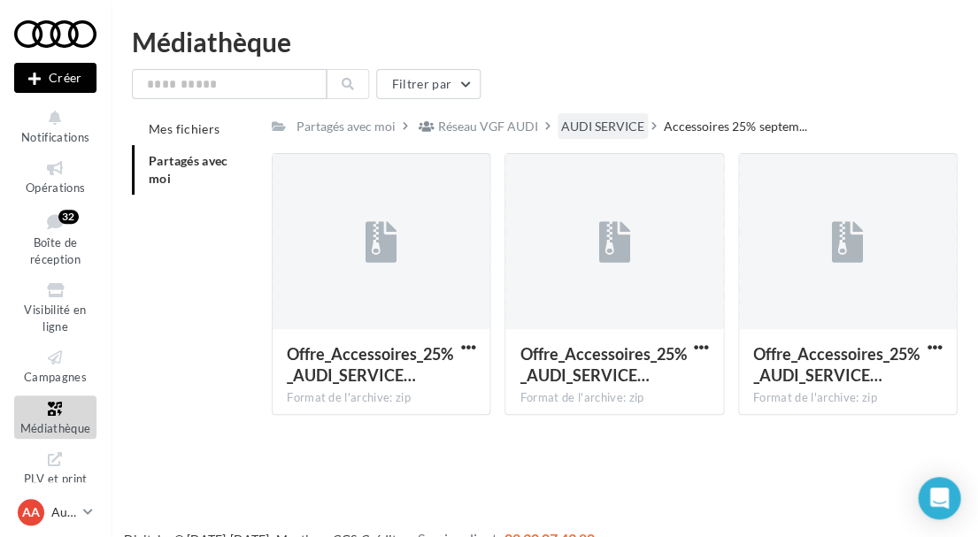
click at [593, 133] on div "AUDI SERVICE" at bounding box center [602, 127] width 83 height 18
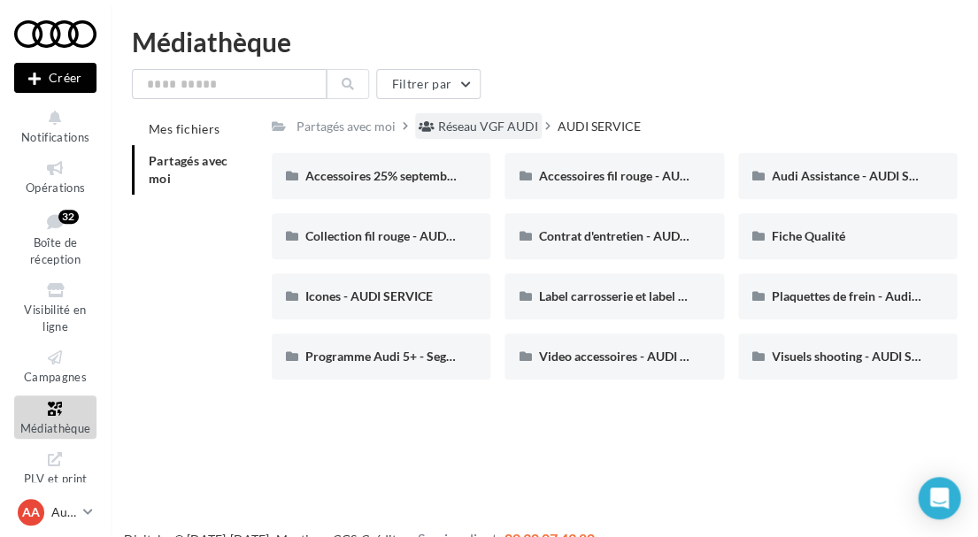
click at [496, 128] on div "Réseau VGF AUDI" at bounding box center [488, 127] width 100 height 18
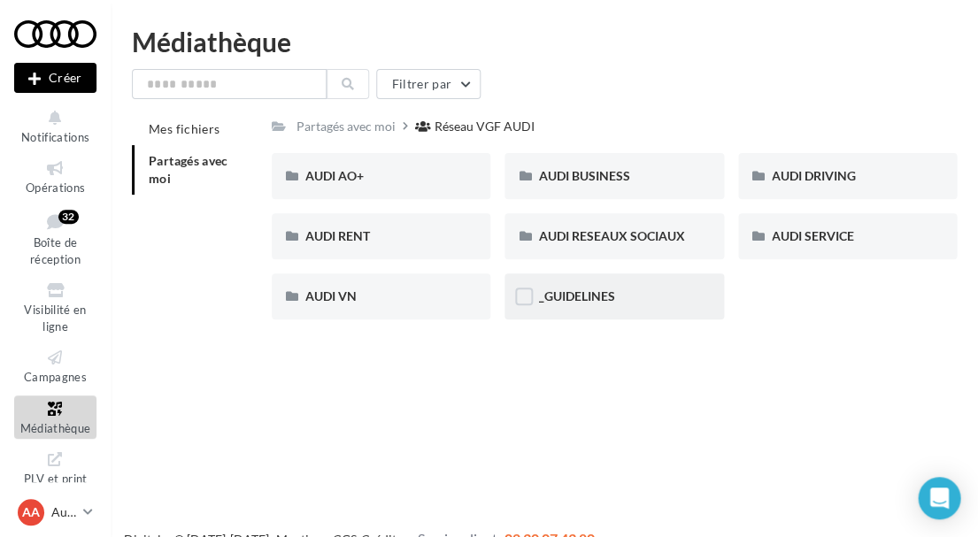
click at [614, 288] on div "_GUIDELINES" at bounding box center [613, 297] width 151 height 18
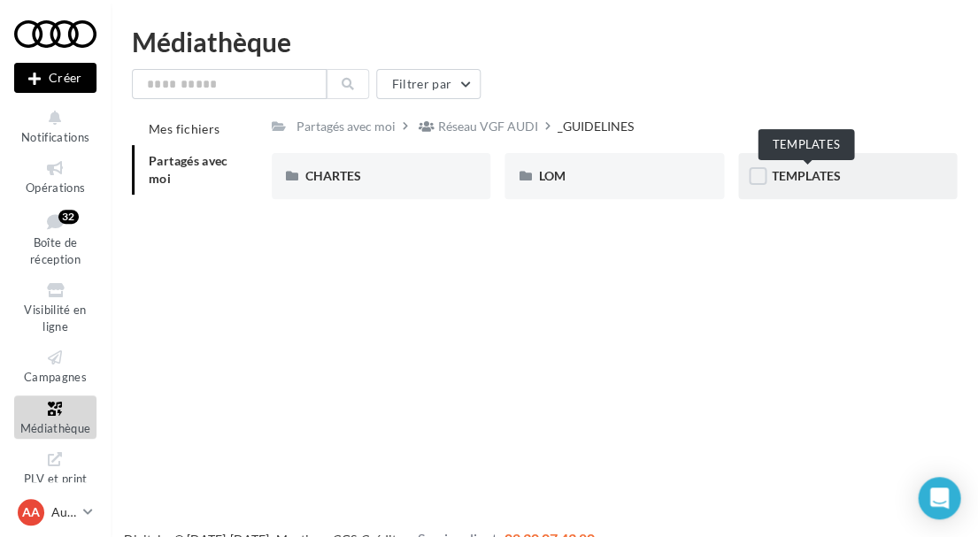
click at [796, 173] on span "TEMPLATES" at bounding box center [806, 175] width 69 height 15
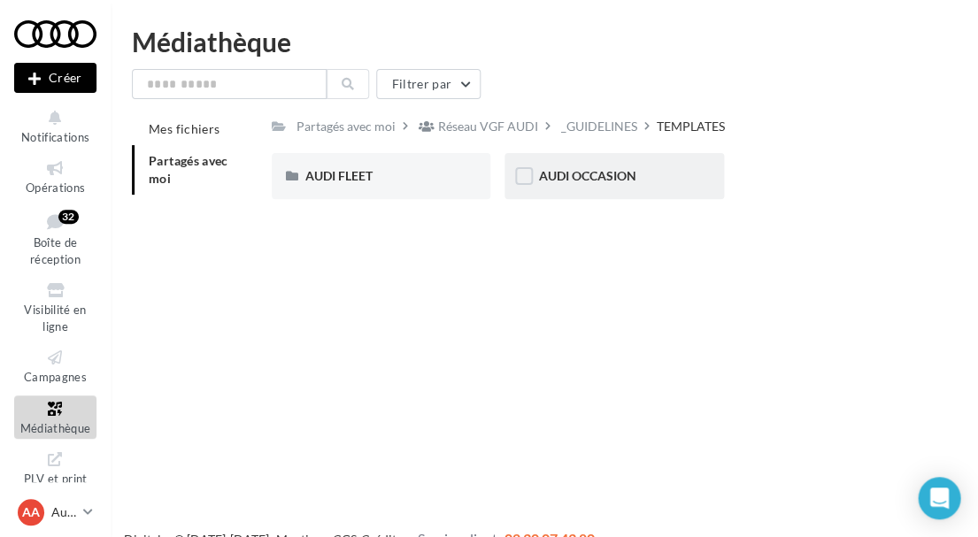
click at [591, 185] on div "AUDI OCCASION" at bounding box center [613, 176] width 219 height 46
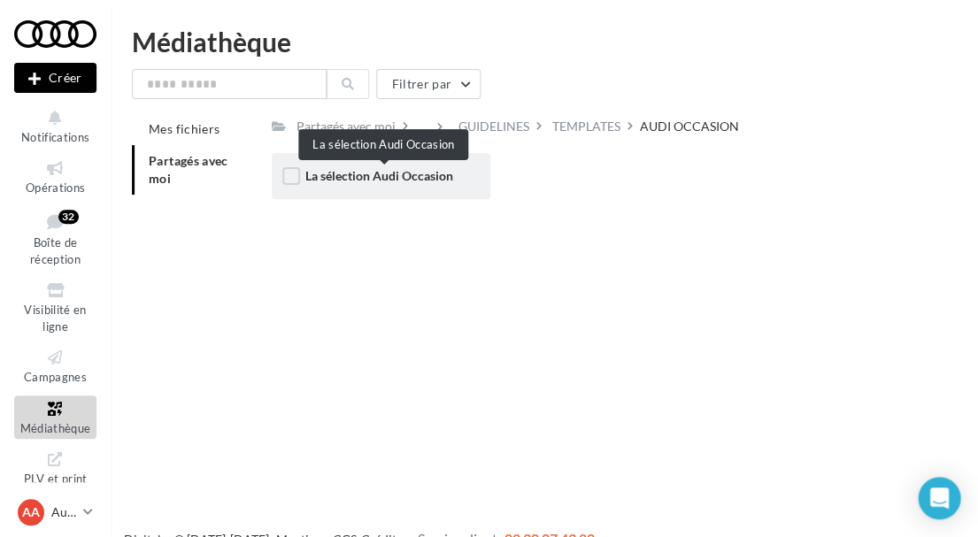
click at [394, 177] on span "La sélection Audi Occasion" at bounding box center [379, 175] width 148 height 15
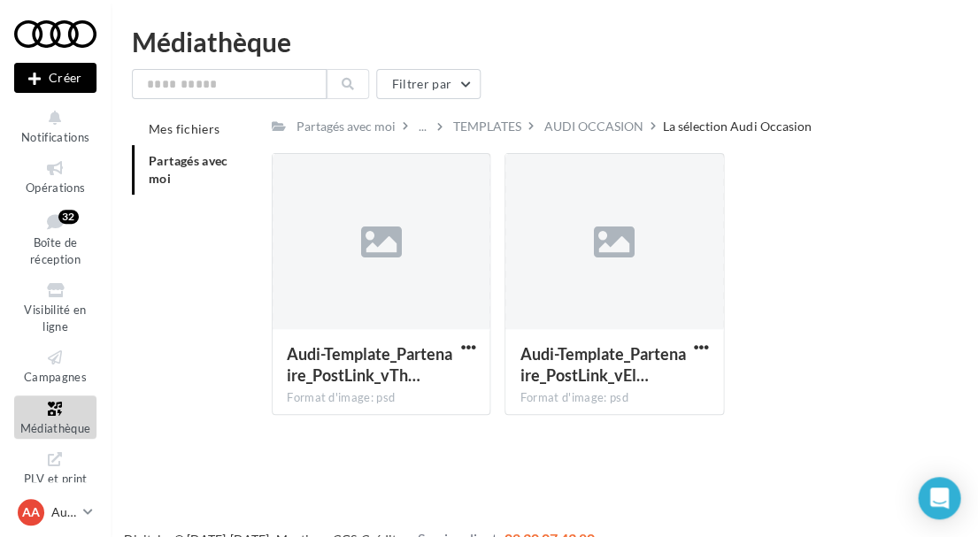
click at [412, 129] on div "Partagés avec moi" at bounding box center [354, 126] width 122 height 26
click at [417, 129] on div "..." at bounding box center [422, 126] width 15 height 25
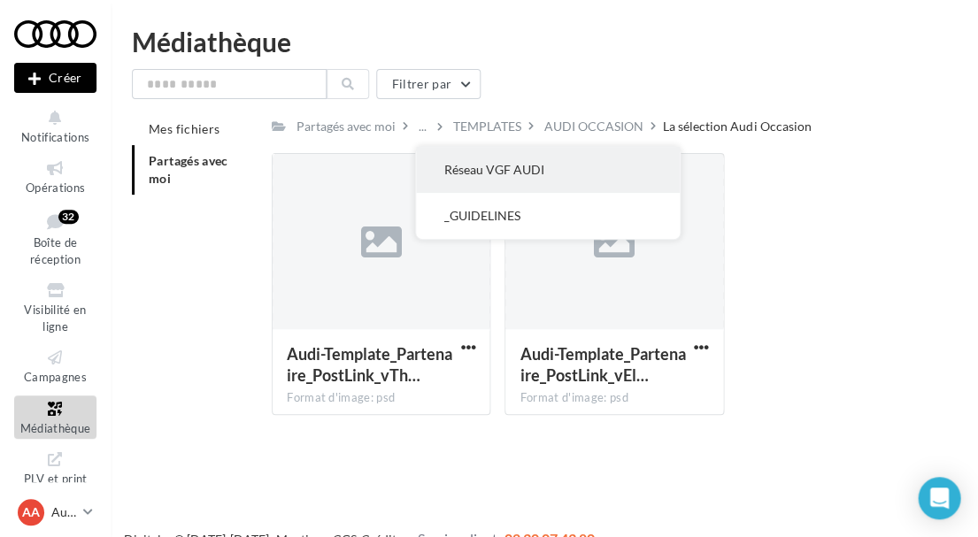
click at [479, 166] on button "Réseau VGF AUDI" at bounding box center [548, 170] width 264 height 46
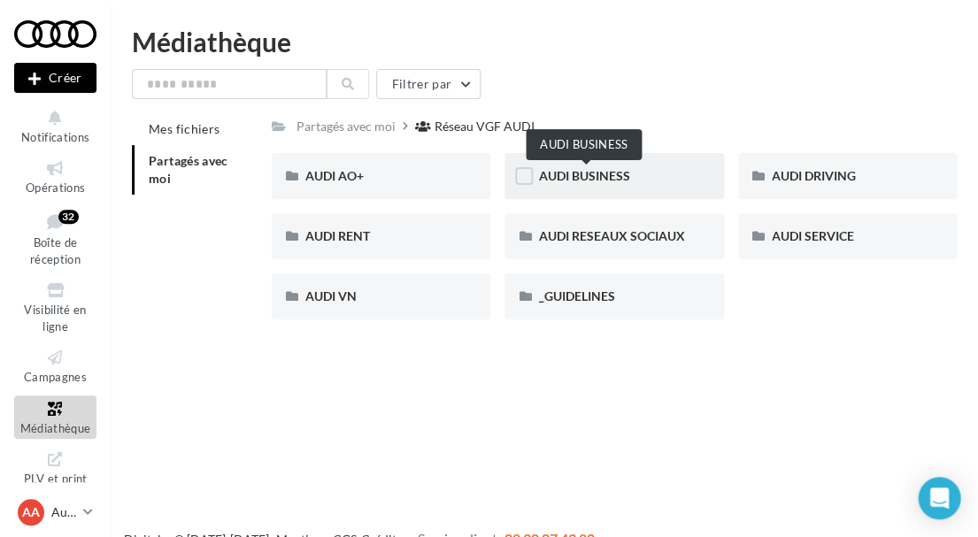
click at [605, 179] on span "AUDI BUSINESS" at bounding box center [583, 175] width 91 height 15
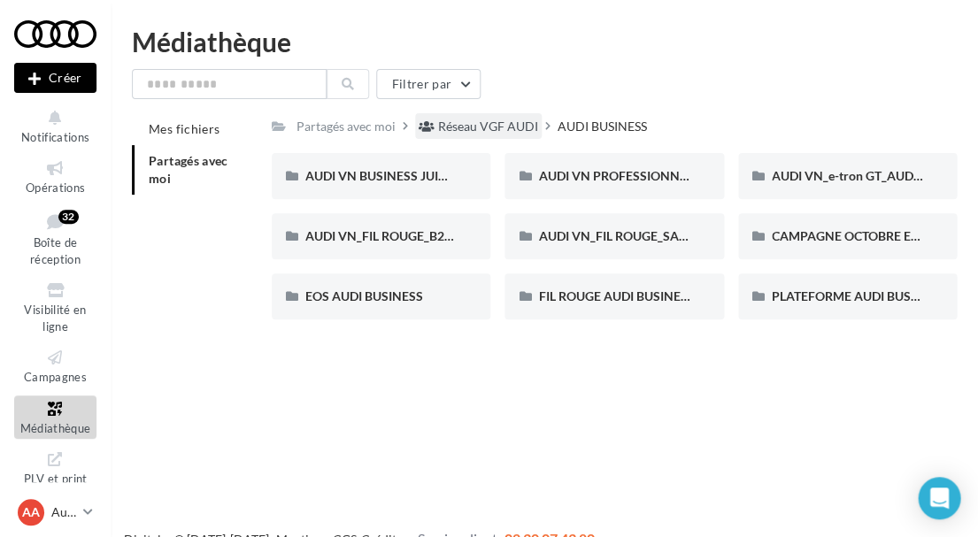
click at [474, 127] on div "Réseau VGF AUDI" at bounding box center [488, 127] width 100 height 18
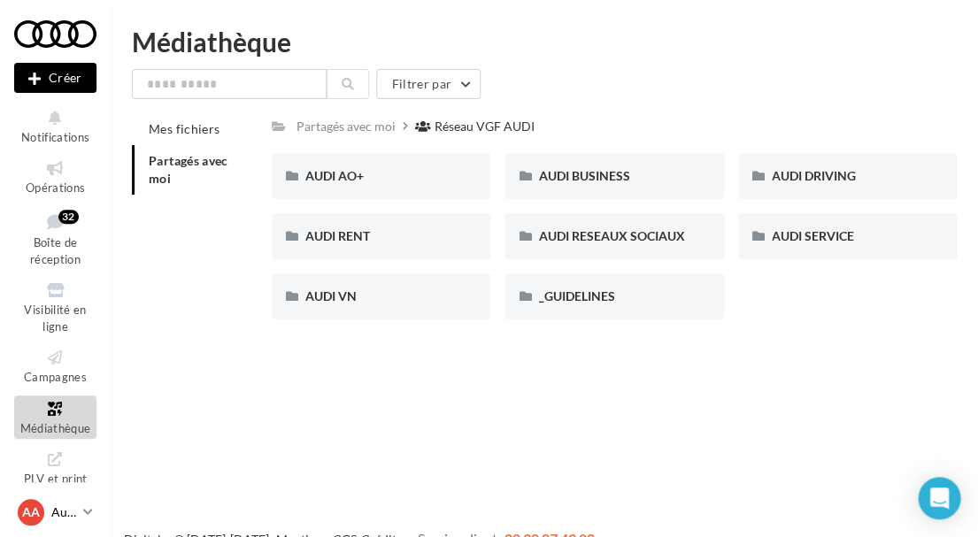
click at [57, 502] on div "AA Audi AVIGNON audi-avig-gay" at bounding box center [47, 512] width 58 height 27
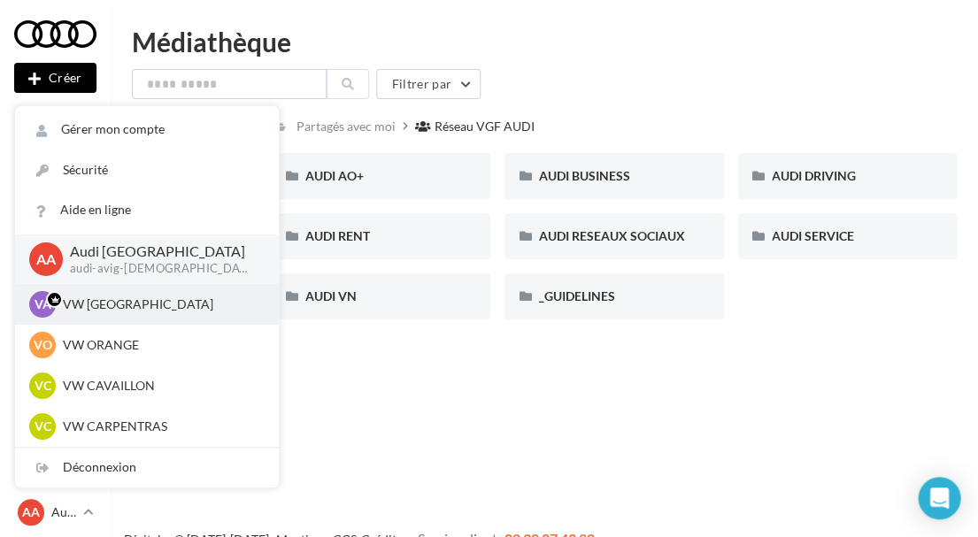
click at [117, 312] on p "VW AVIGNON" at bounding box center [160, 305] width 195 height 18
